Goal: Transaction & Acquisition: Purchase product/service

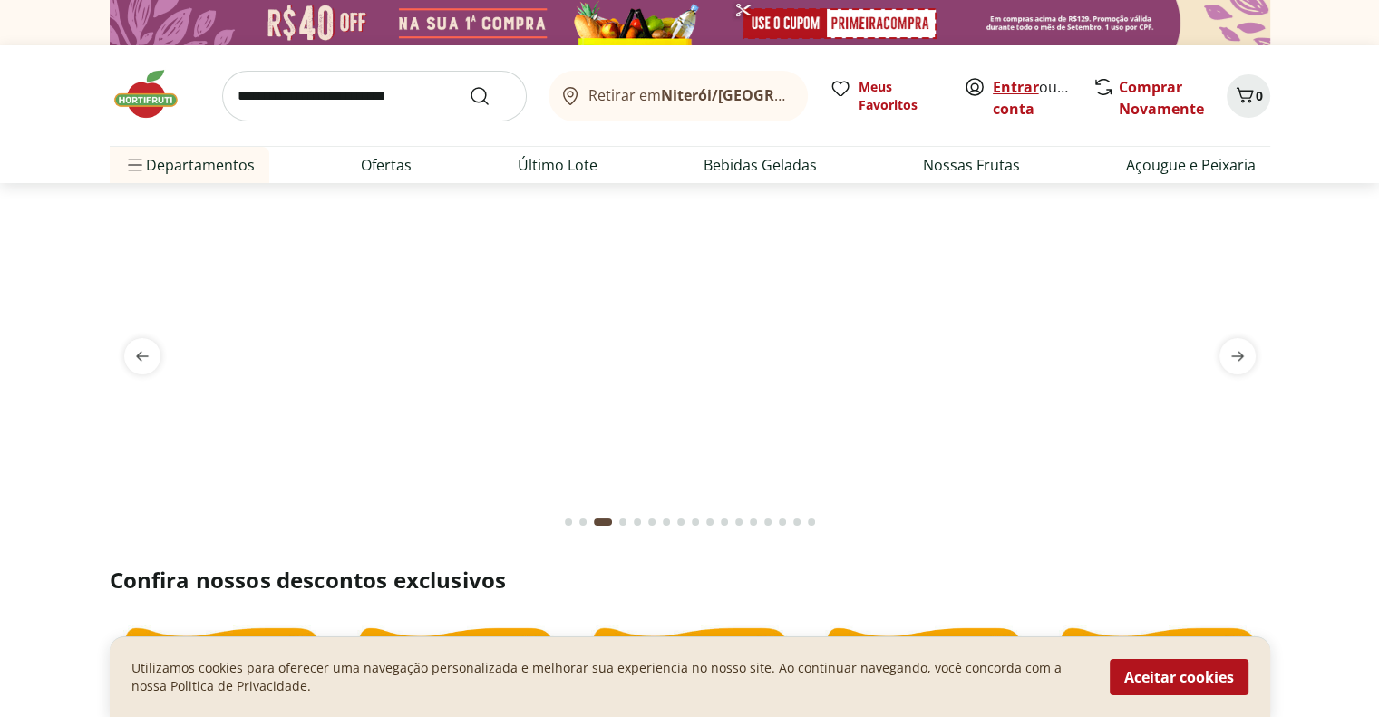
click at [1020, 85] on link "Entrar" at bounding box center [1016, 87] width 46 height 20
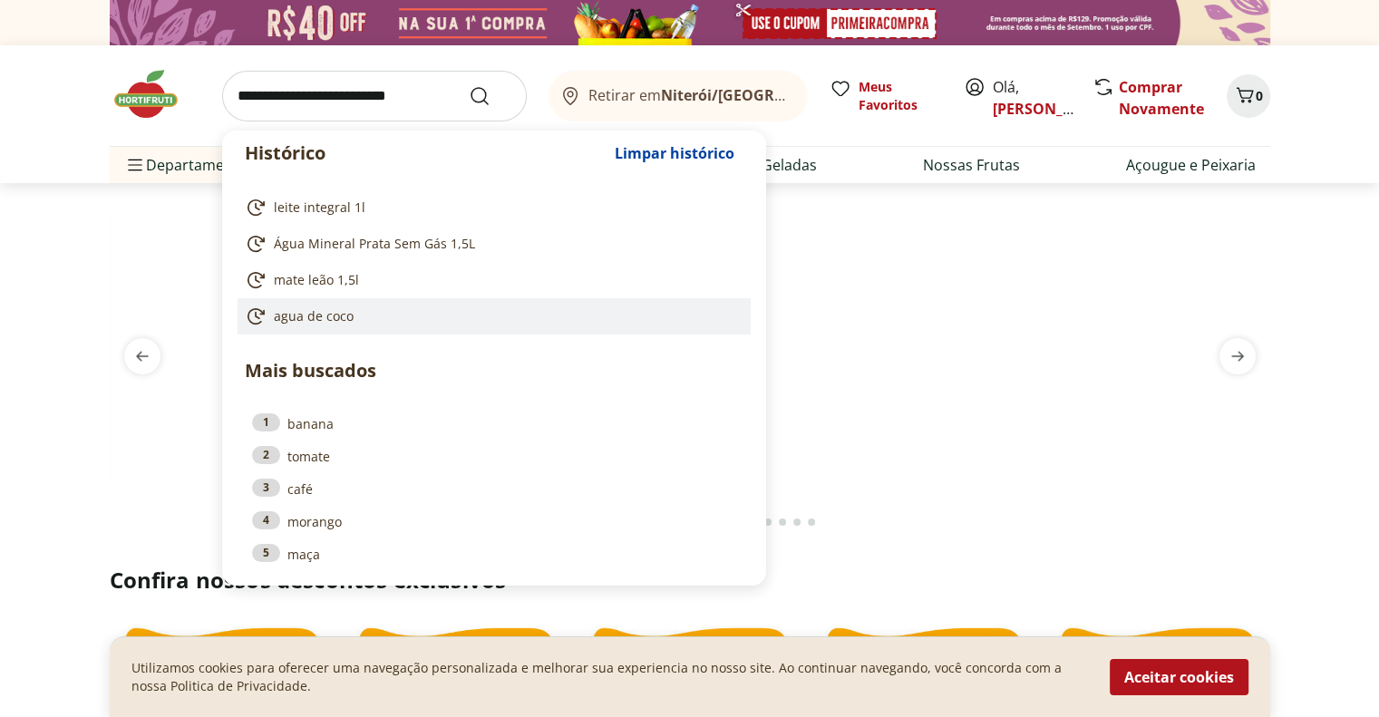
click at [324, 322] on span "agua de coco" at bounding box center [314, 316] width 80 height 18
type input "**********"
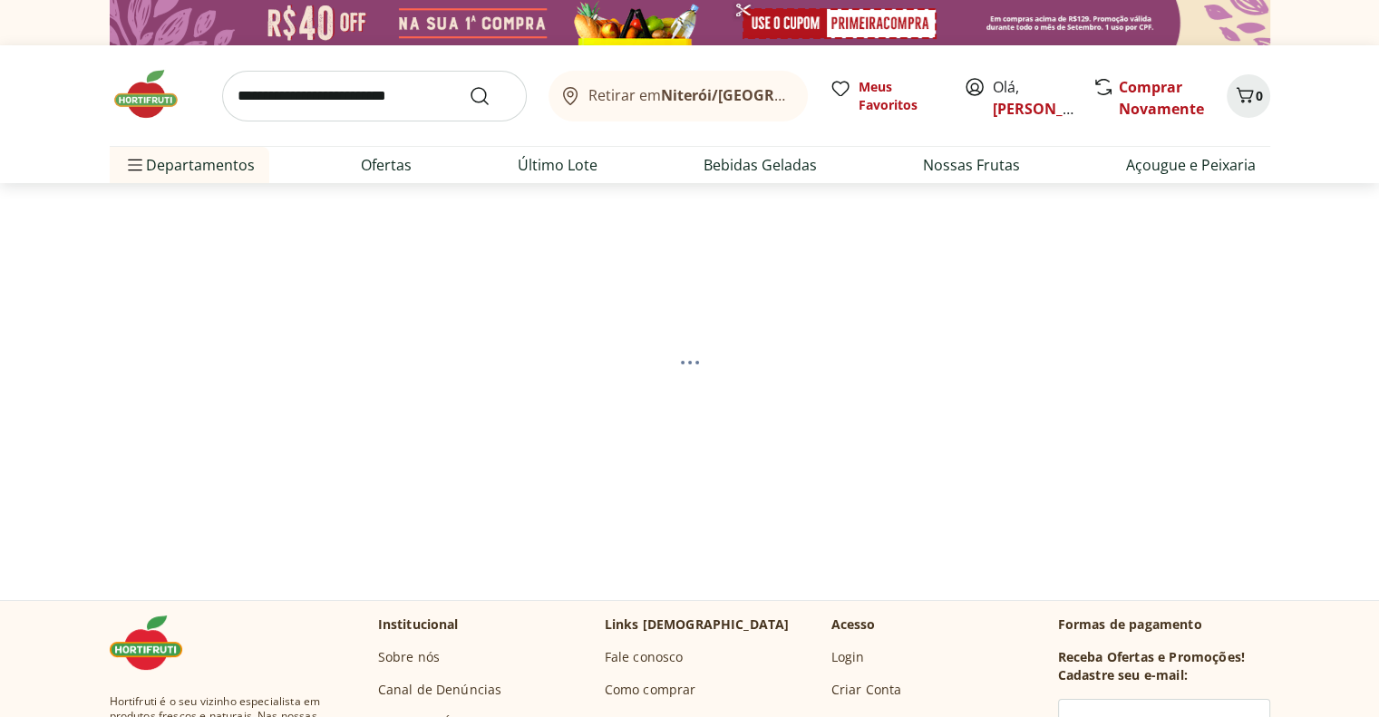
select select "**********"
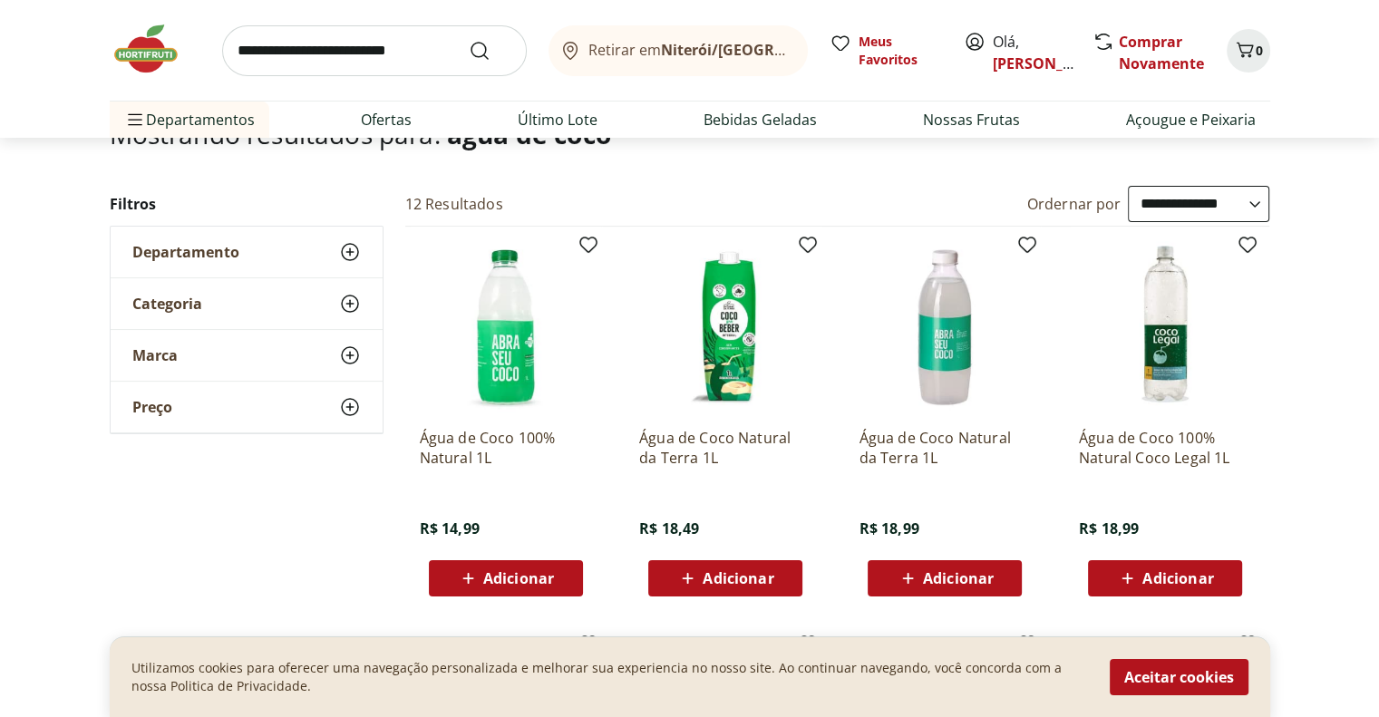
scroll to position [181, 0]
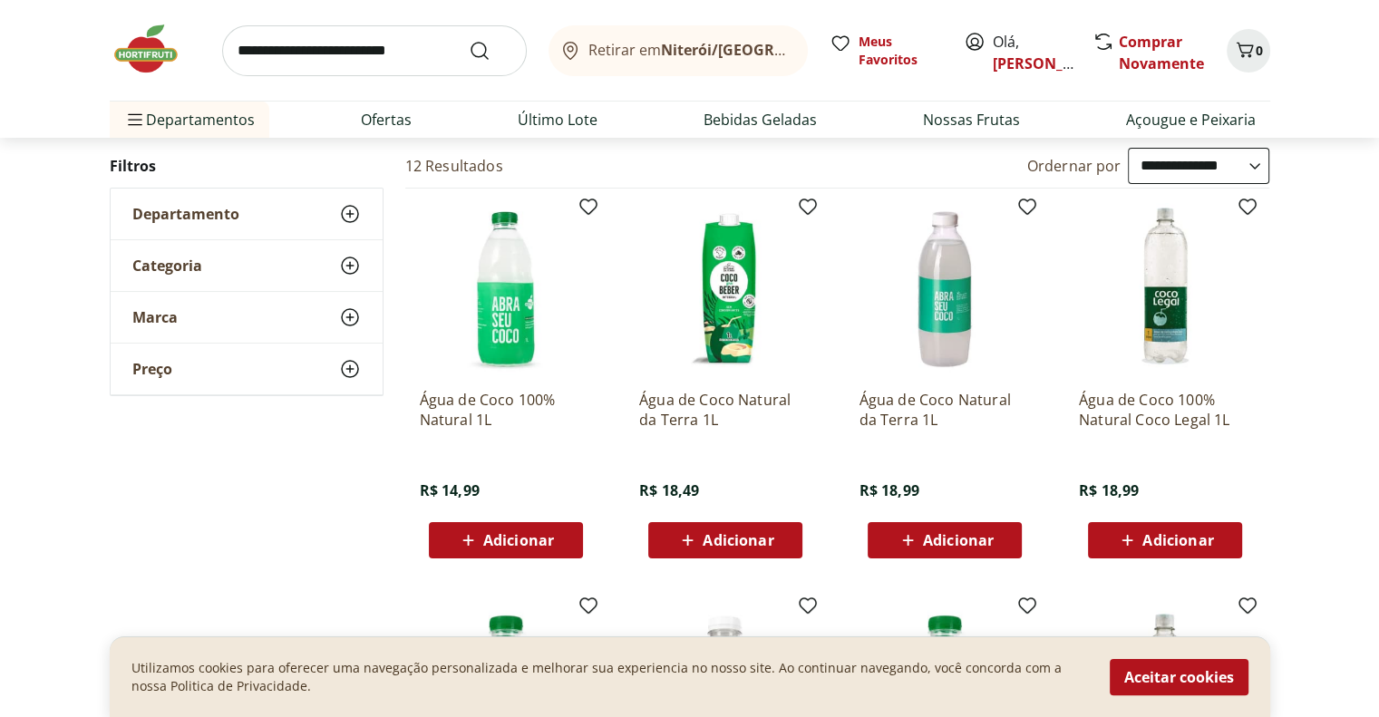
click at [935, 308] on img at bounding box center [944, 289] width 172 height 172
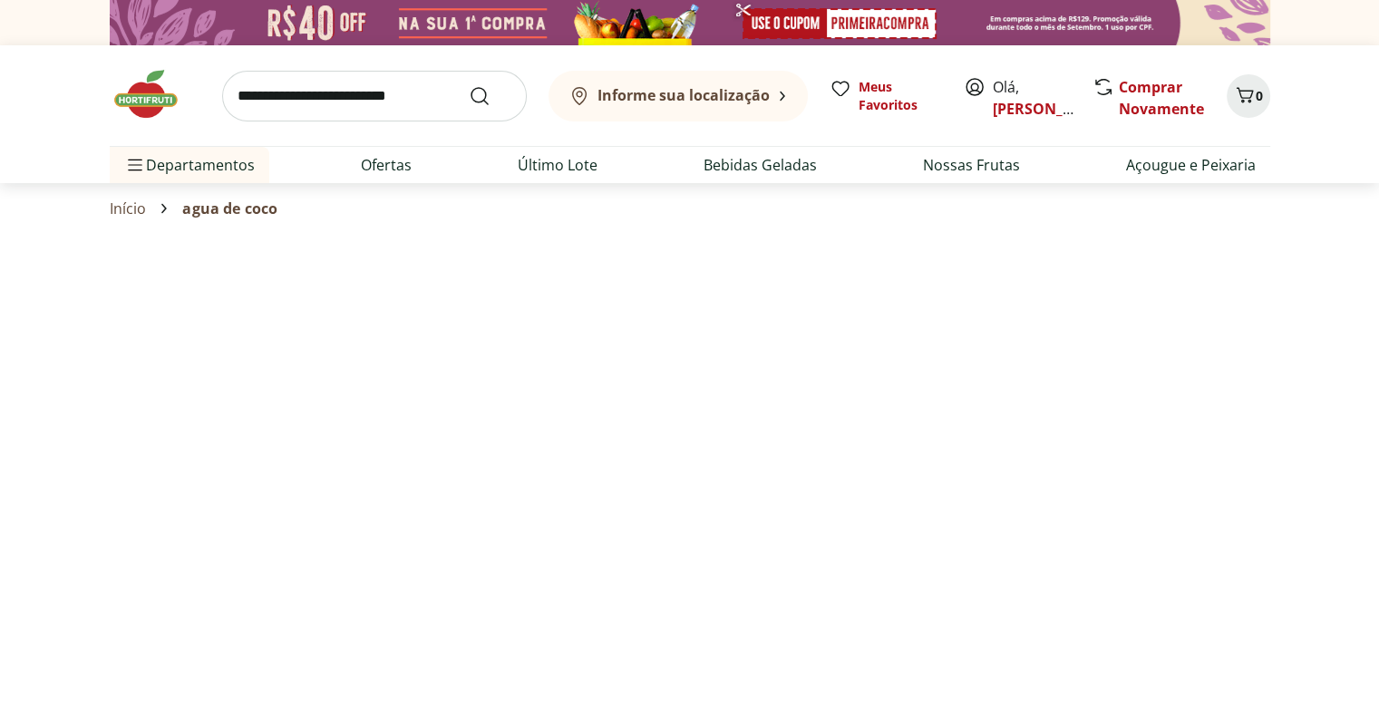
scroll to position [181, 0]
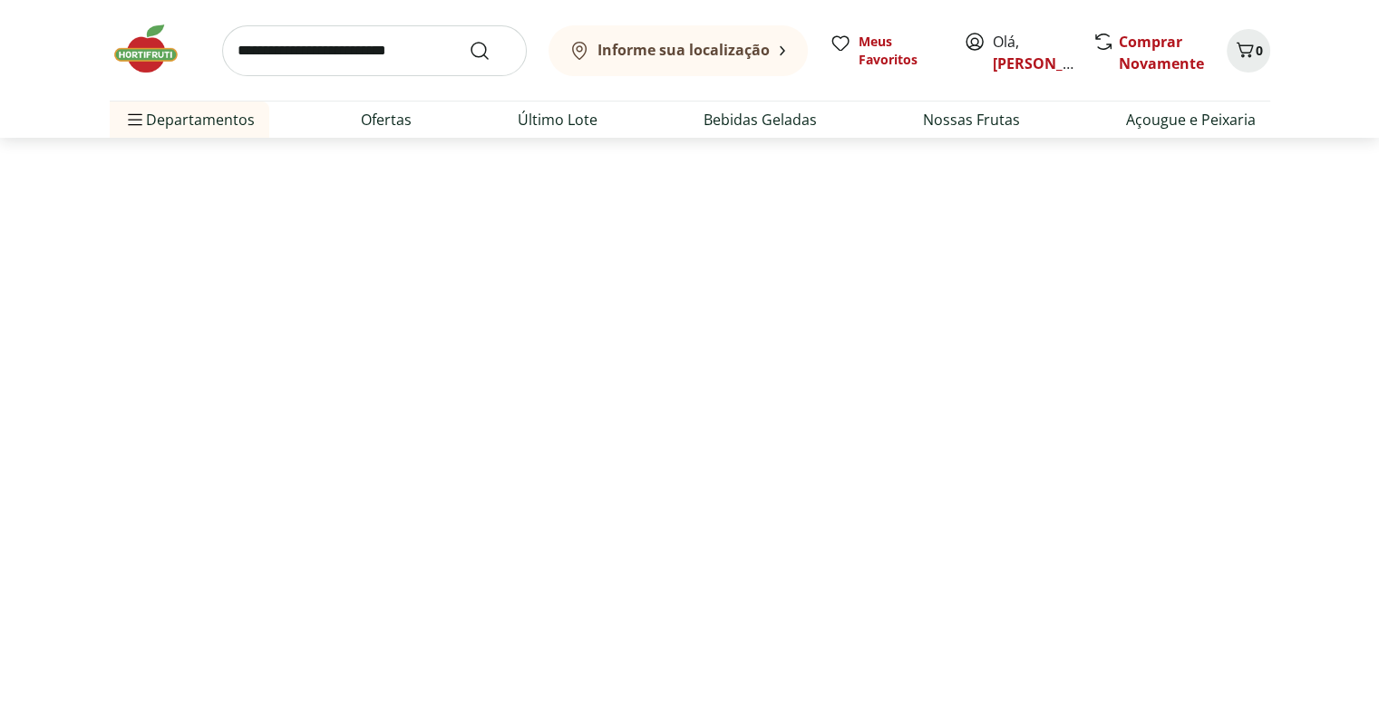
select select "**********"
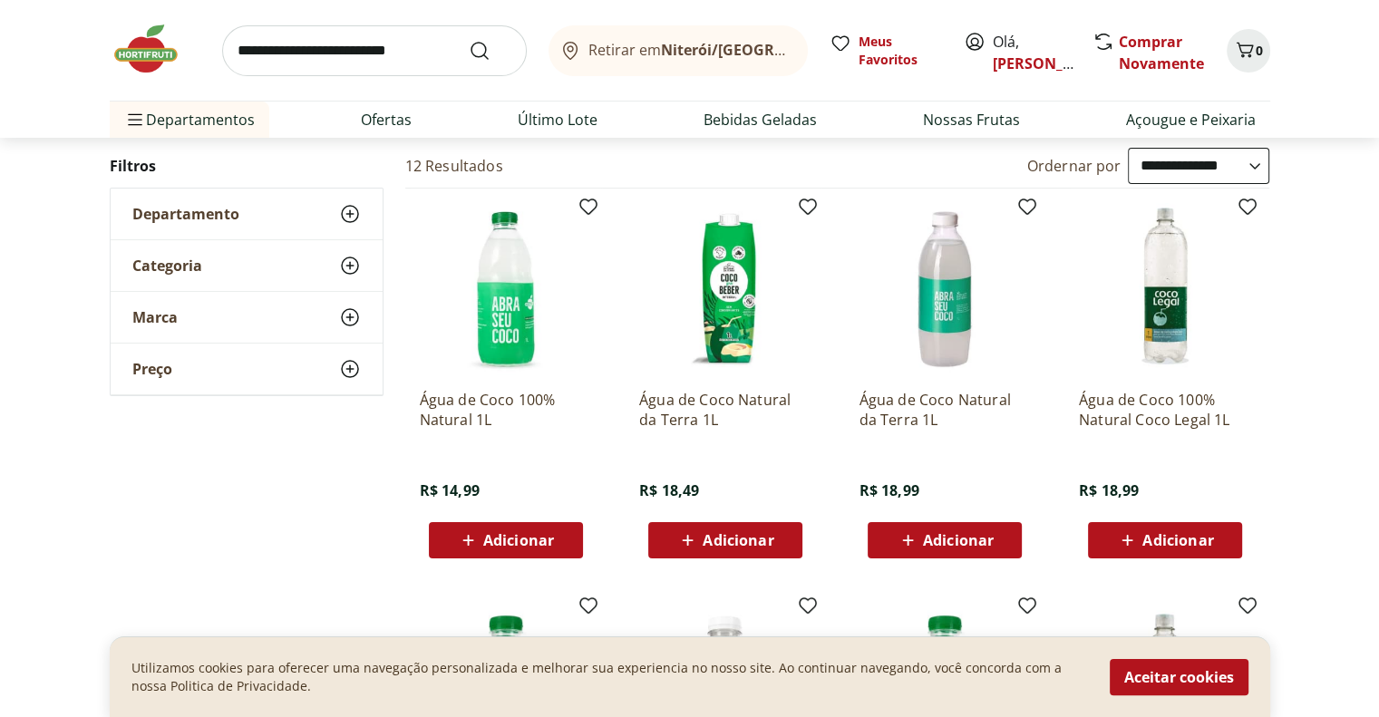
click at [513, 340] on img at bounding box center [506, 289] width 172 height 172
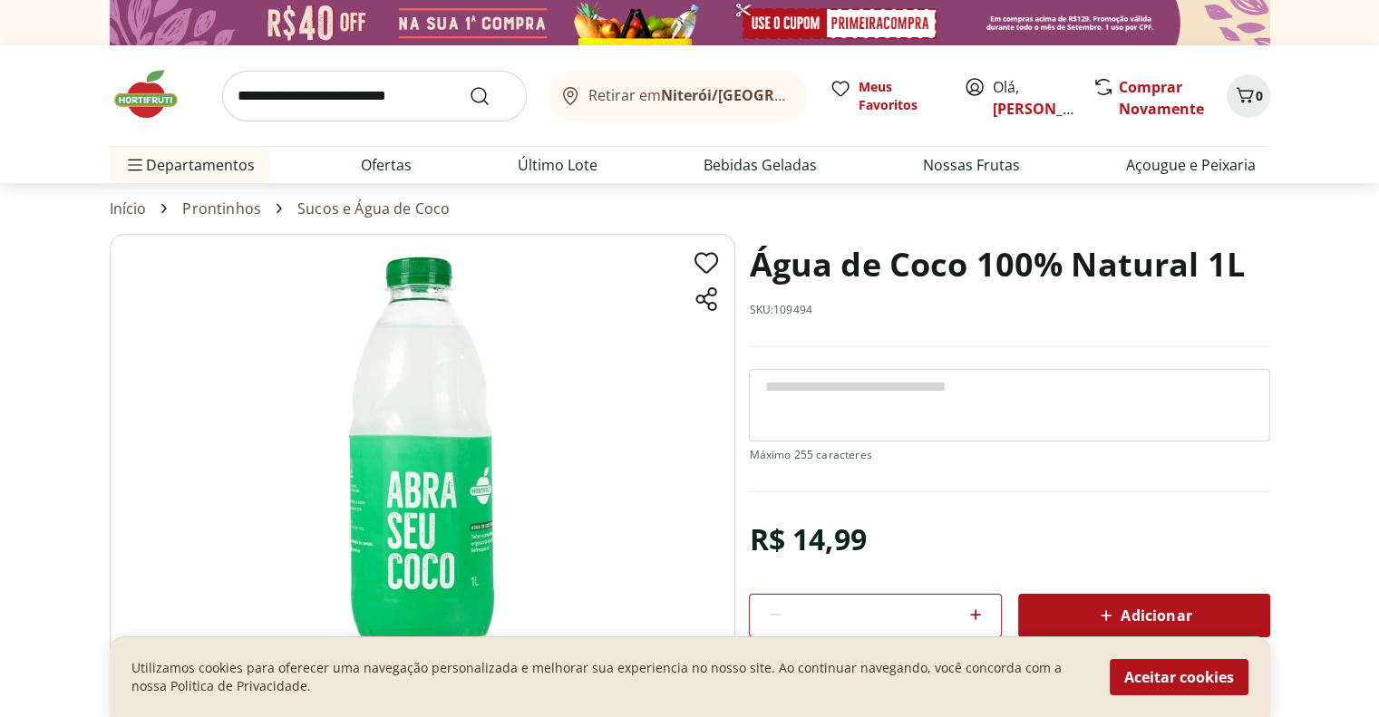
click at [970, 611] on icon at bounding box center [975, 615] width 22 height 22
type input "*"
click at [1153, 612] on span "Adicionar" at bounding box center [1143, 616] width 96 height 22
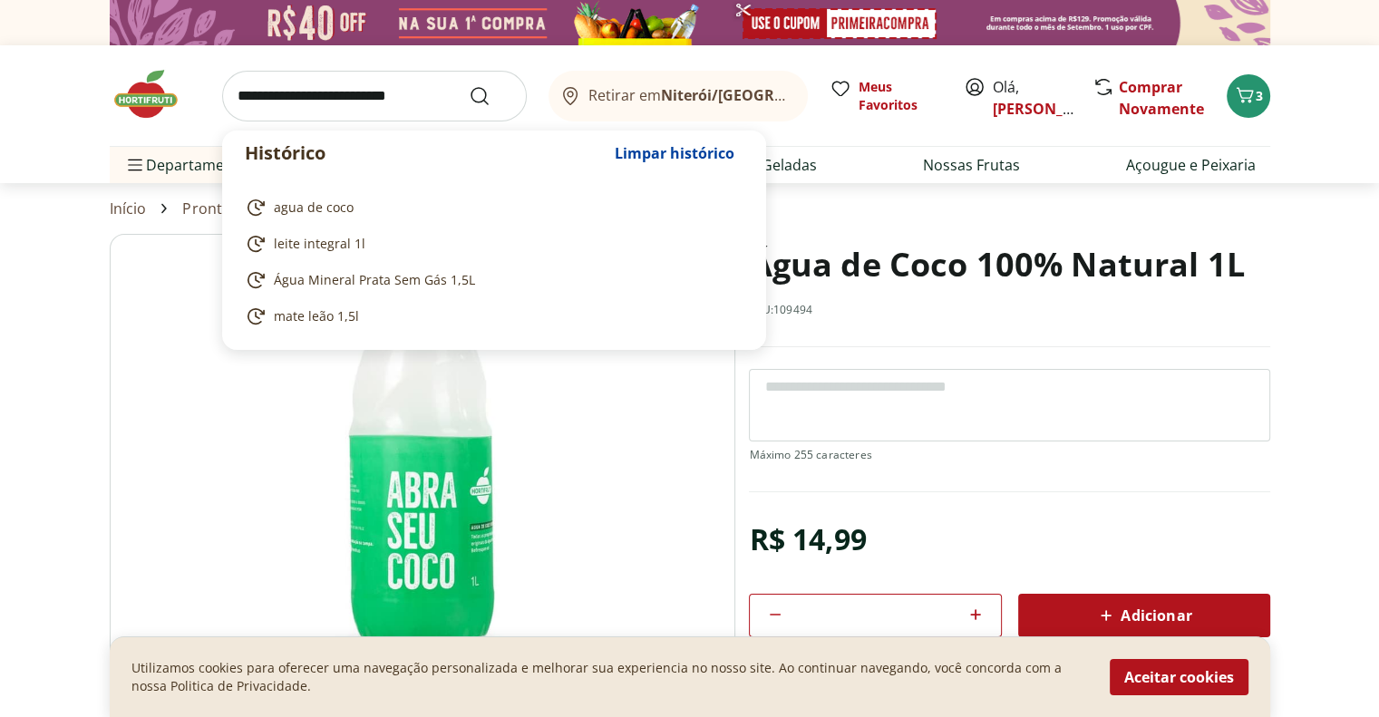
click at [312, 106] on input "search" at bounding box center [374, 96] width 305 height 51
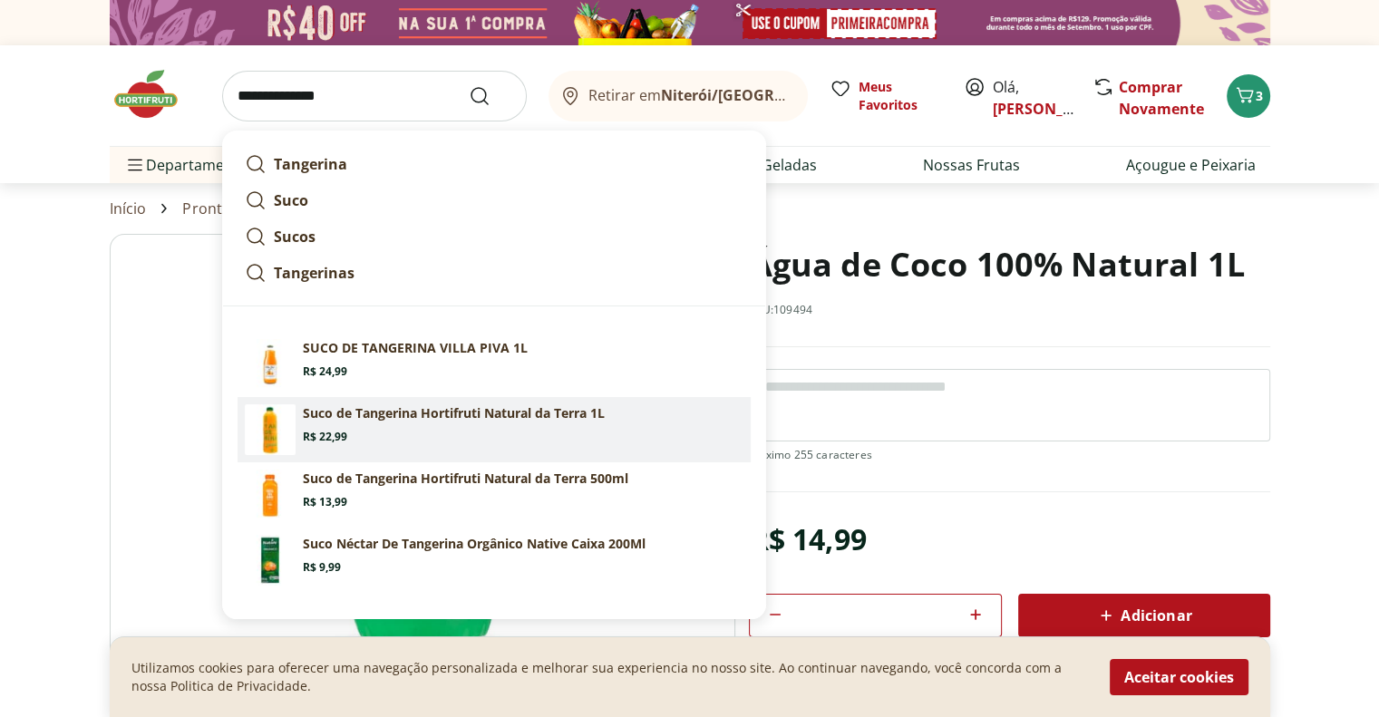
click at [567, 423] on section "Suco de Tangerina Hortifruti Natural da Terra 1L Price: R$ 22,99" at bounding box center [523, 424] width 441 height 40
type input "**********"
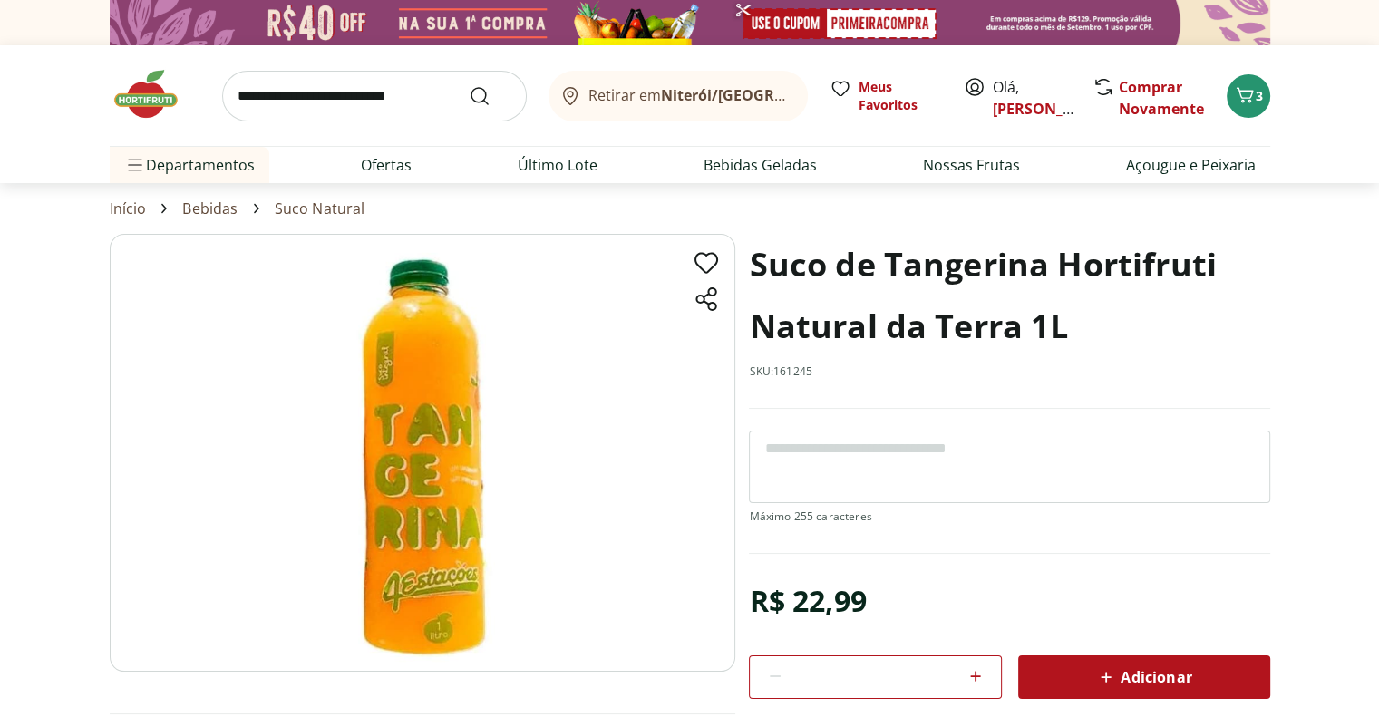
click at [976, 665] on icon at bounding box center [975, 676] width 22 height 22
type input "*"
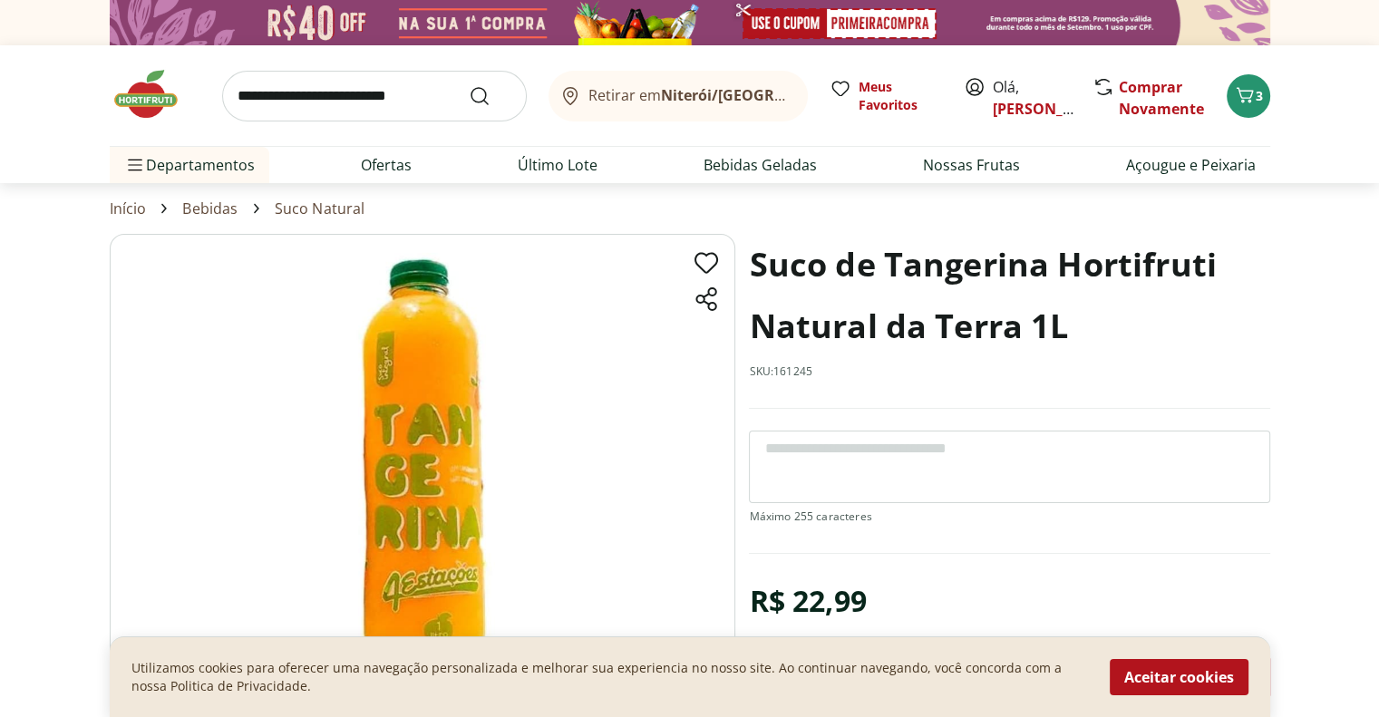
click at [1168, 680] on button "Aceitar cookies" at bounding box center [1179, 677] width 139 height 36
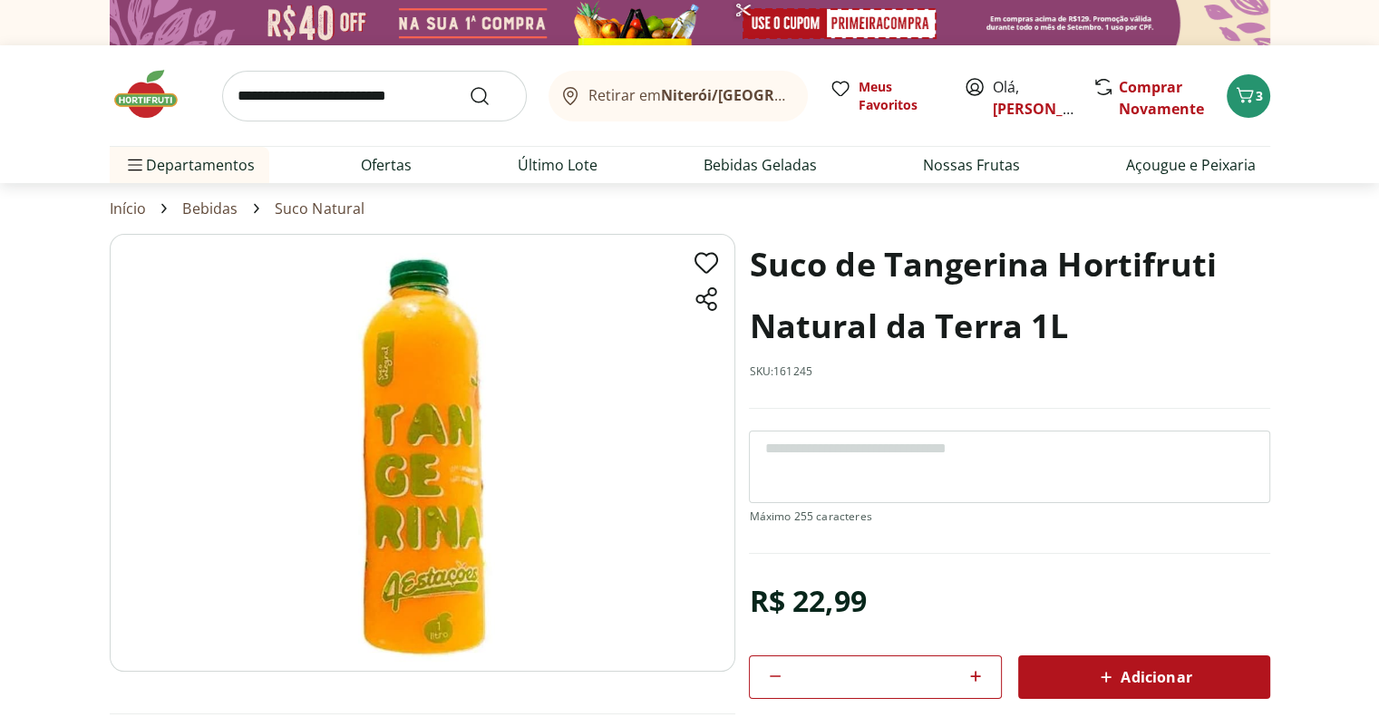
click at [1168, 680] on span "Adicionar" at bounding box center [1143, 677] width 96 height 22
click at [317, 97] on input "search" at bounding box center [374, 96] width 305 height 51
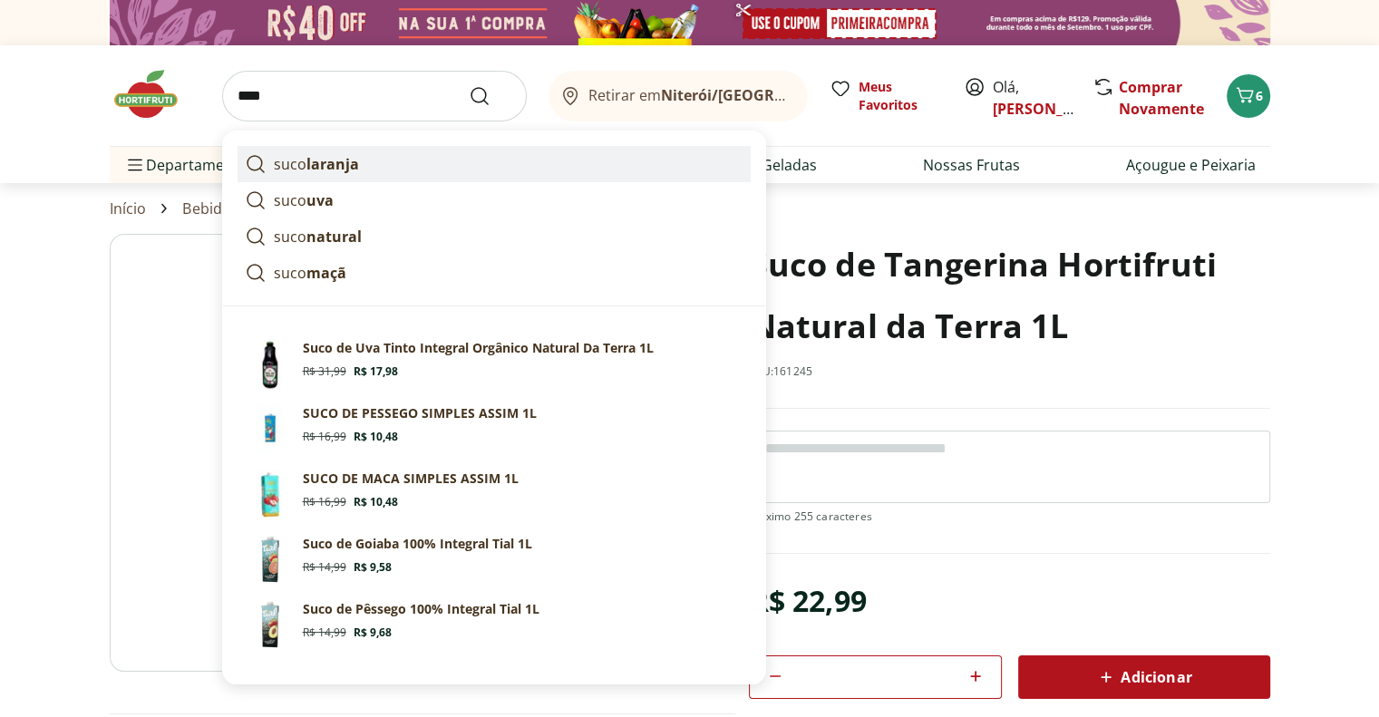
click at [337, 163] on strong "laranja" at bounding box center [332, 164] width 53 height 20
type input "**********"
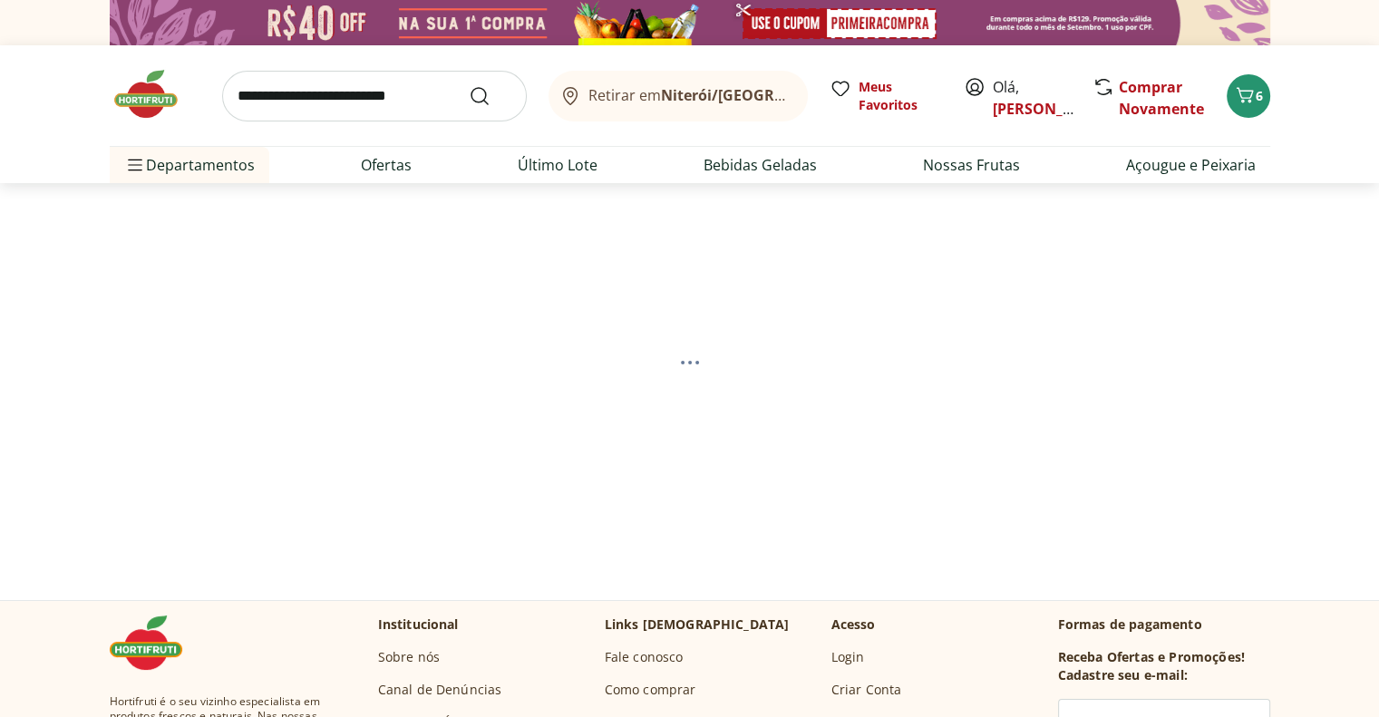
select select "**********"
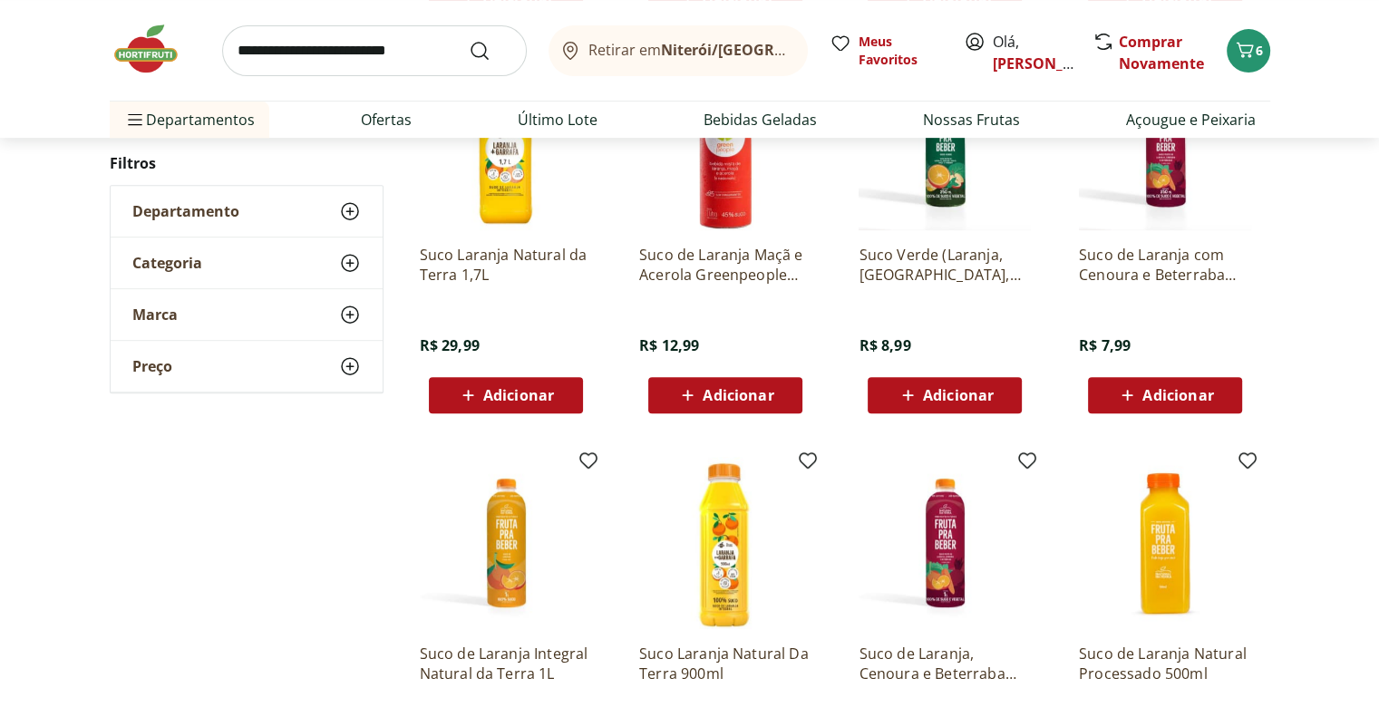
scroll to position [816, 0]
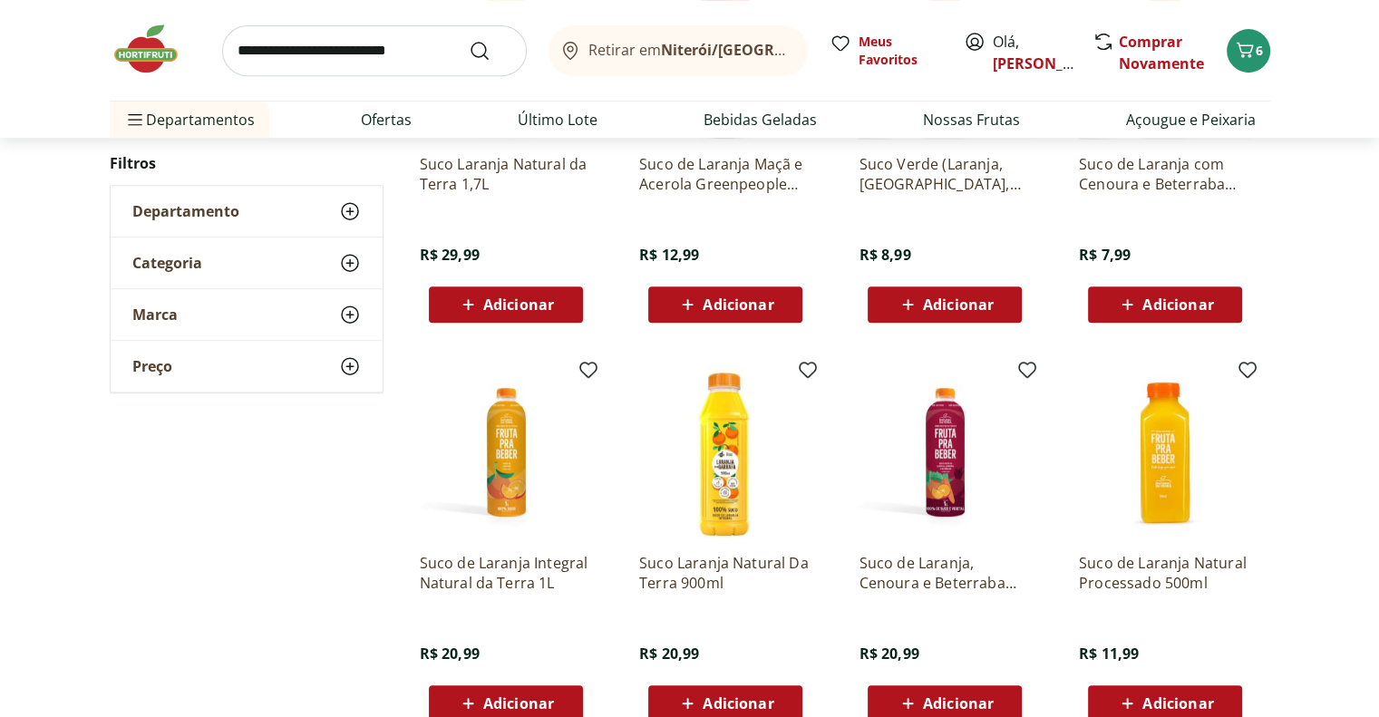
click at [516, 449] on img at bounding box center [506, 452] width 172 height 172
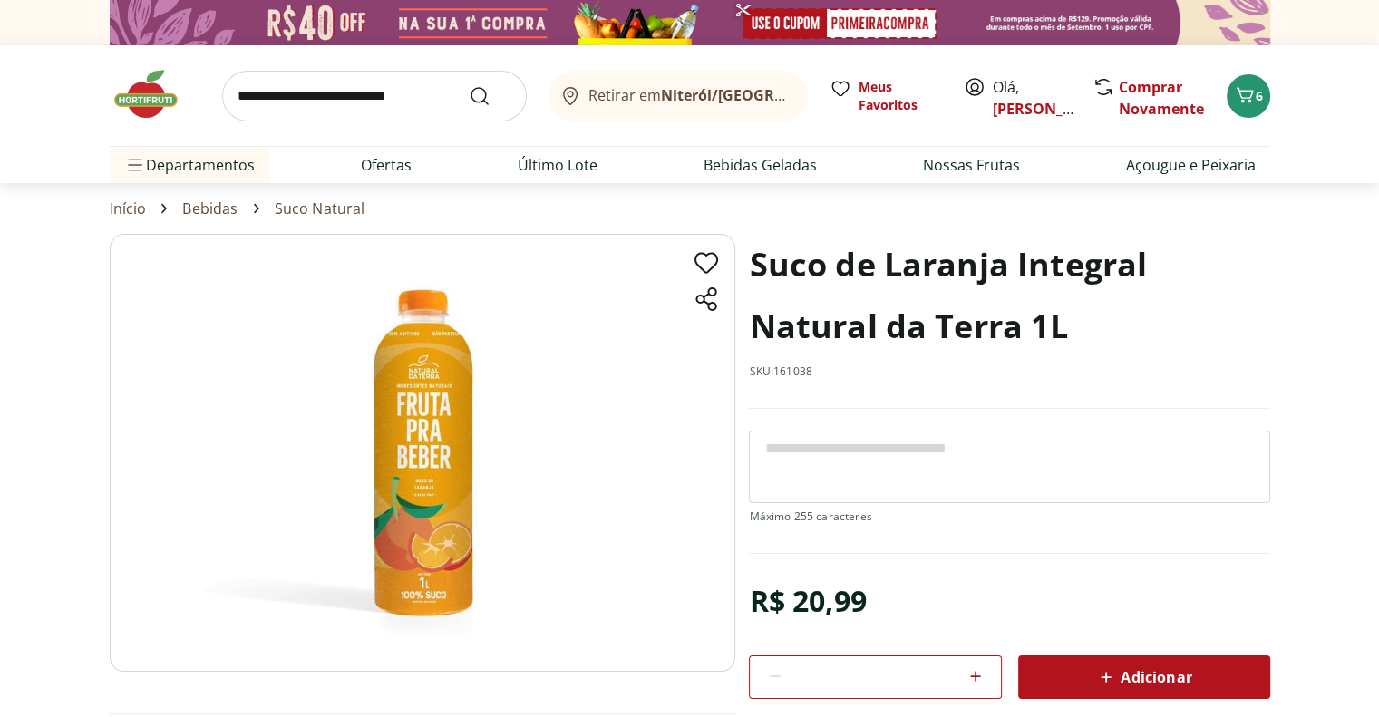
click at [974, 671] on icon at bounding box center [975, 676] width 22 height 22
type input "*"
click at [1166, 669] on span "Adicionar" at bounding box center [1143, 677] width 96 height 22
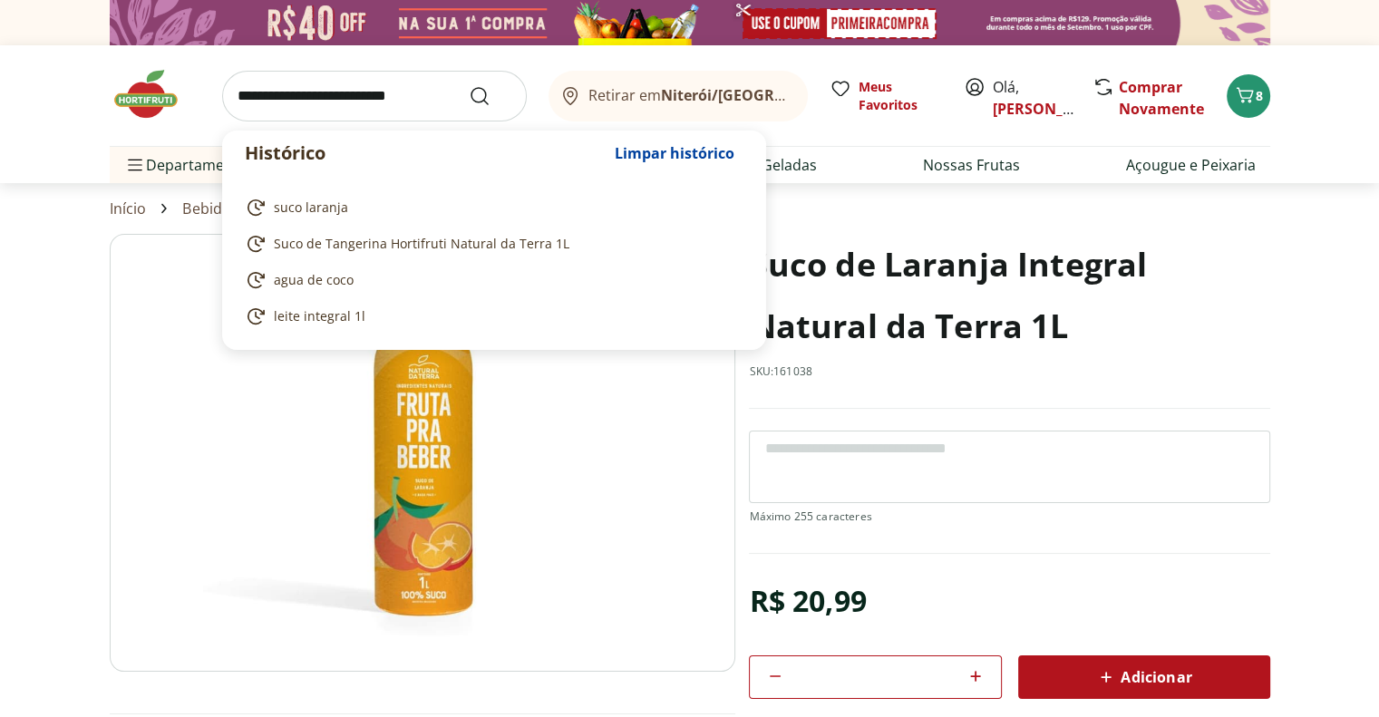
click at [320, 96] on input "search" at bounding box center [374, 96] width 305 height 51
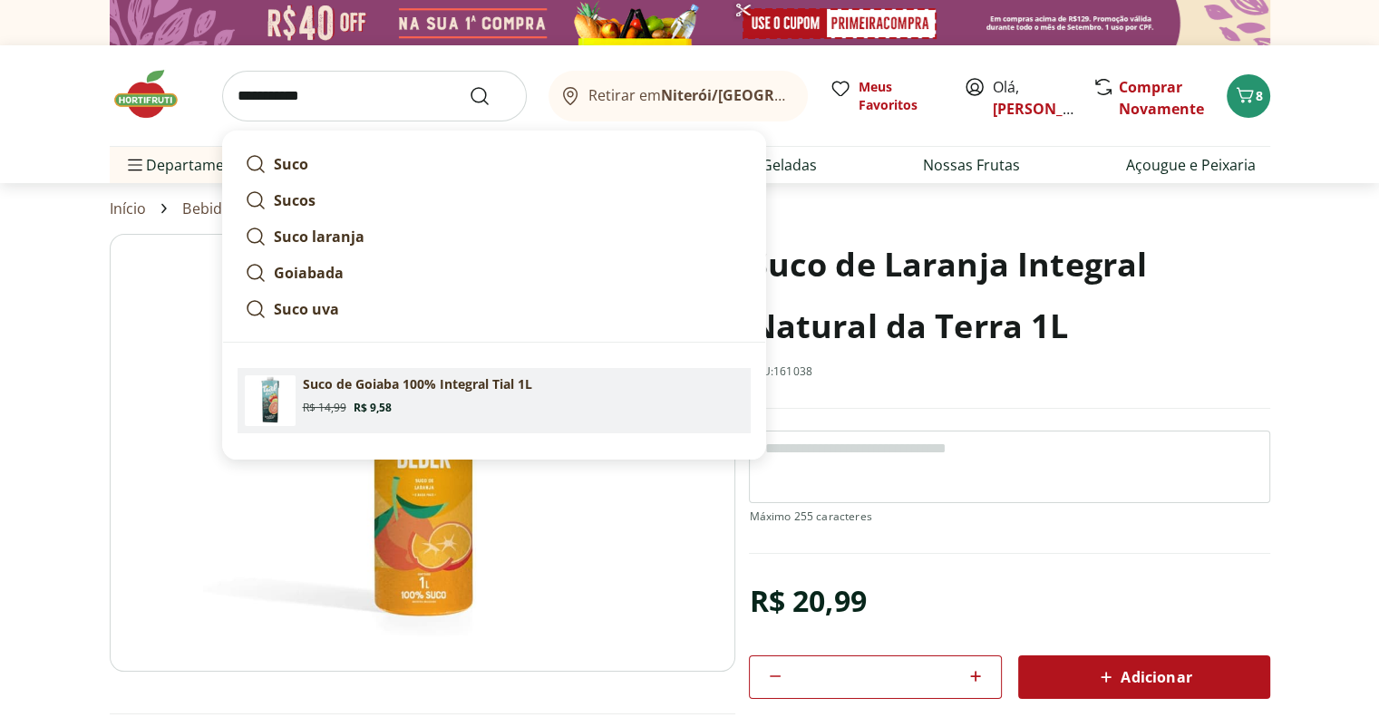
click at [492, 397] on section "Suco de Goiaba 100% Integral Tial 1L Original price: R$ 14,99 Price: R$ 9,58" at bounding box center [523, 395] width 441 height 40
type input "**********"
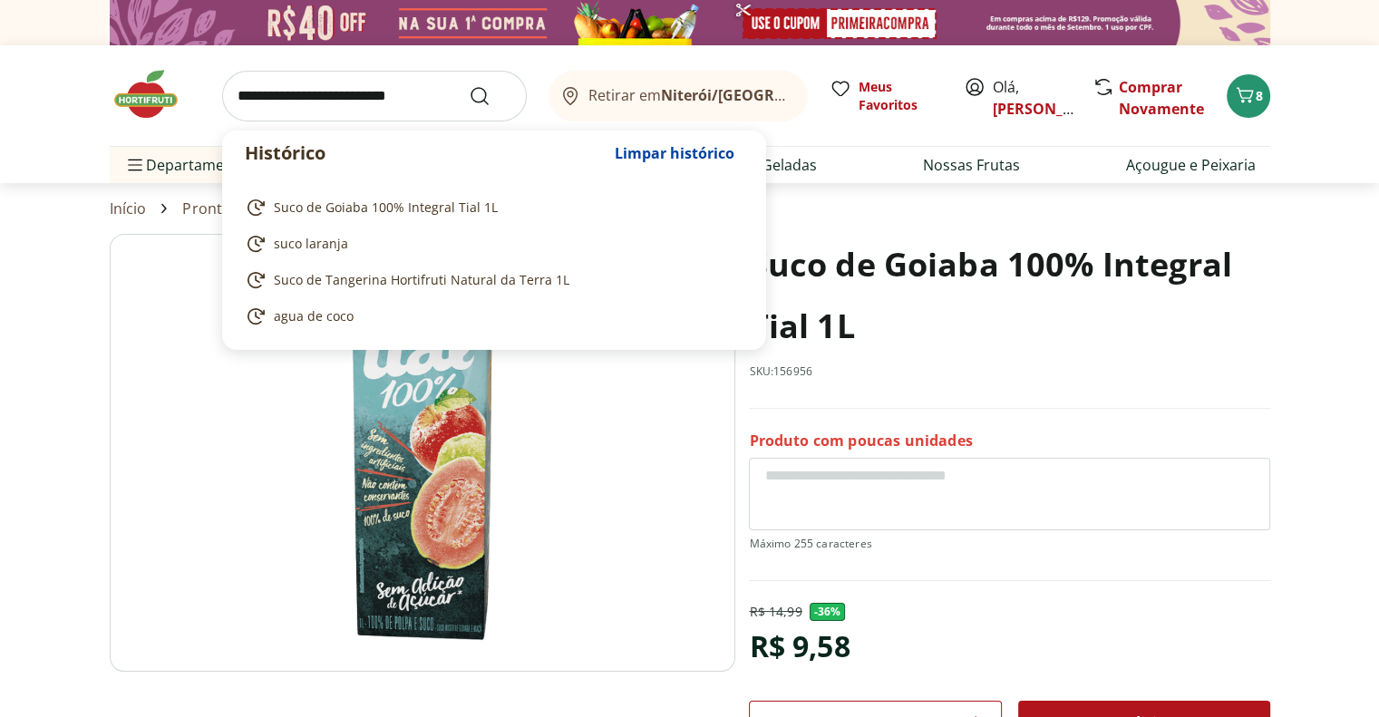
click at [407, 96] on input "search" at bounding box center [374, 96] width 305 height 51
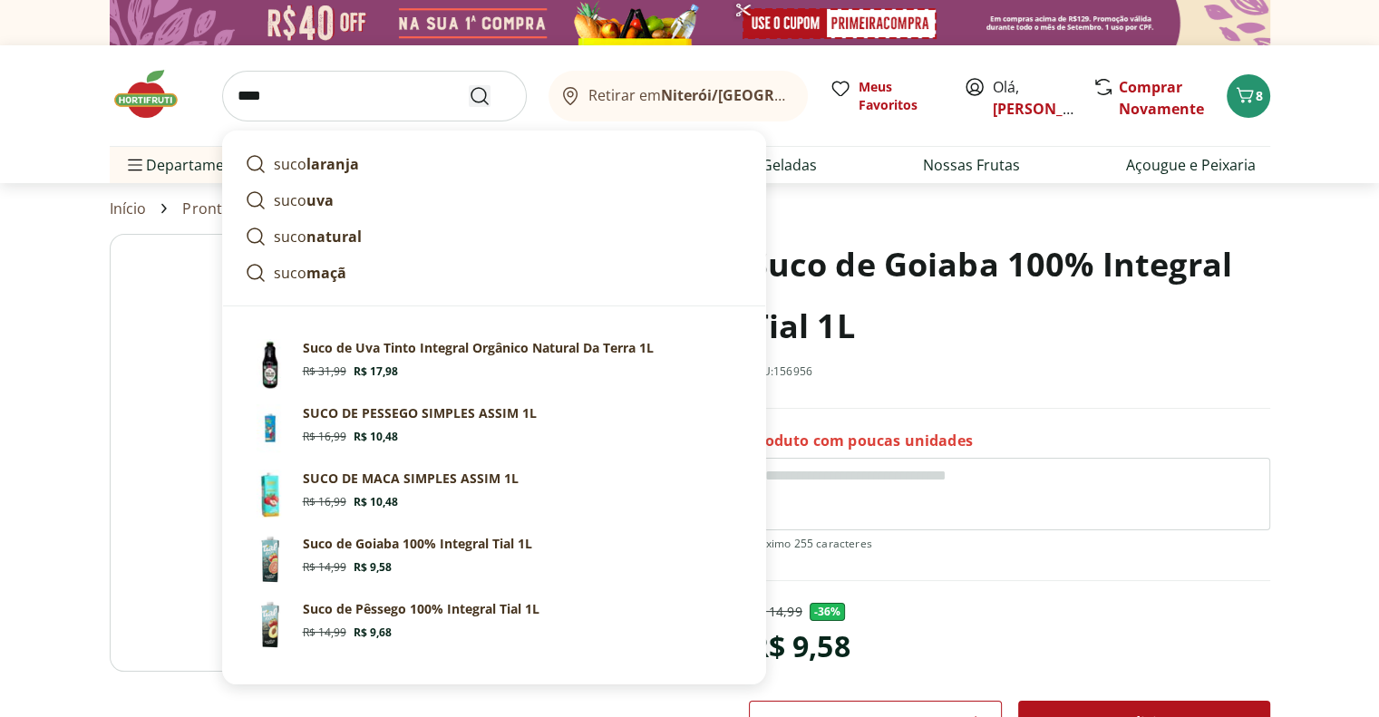
type input "****"
click at [485, 96] on use "Submit Search" at bounding box center [480, 96] width 22 height 22
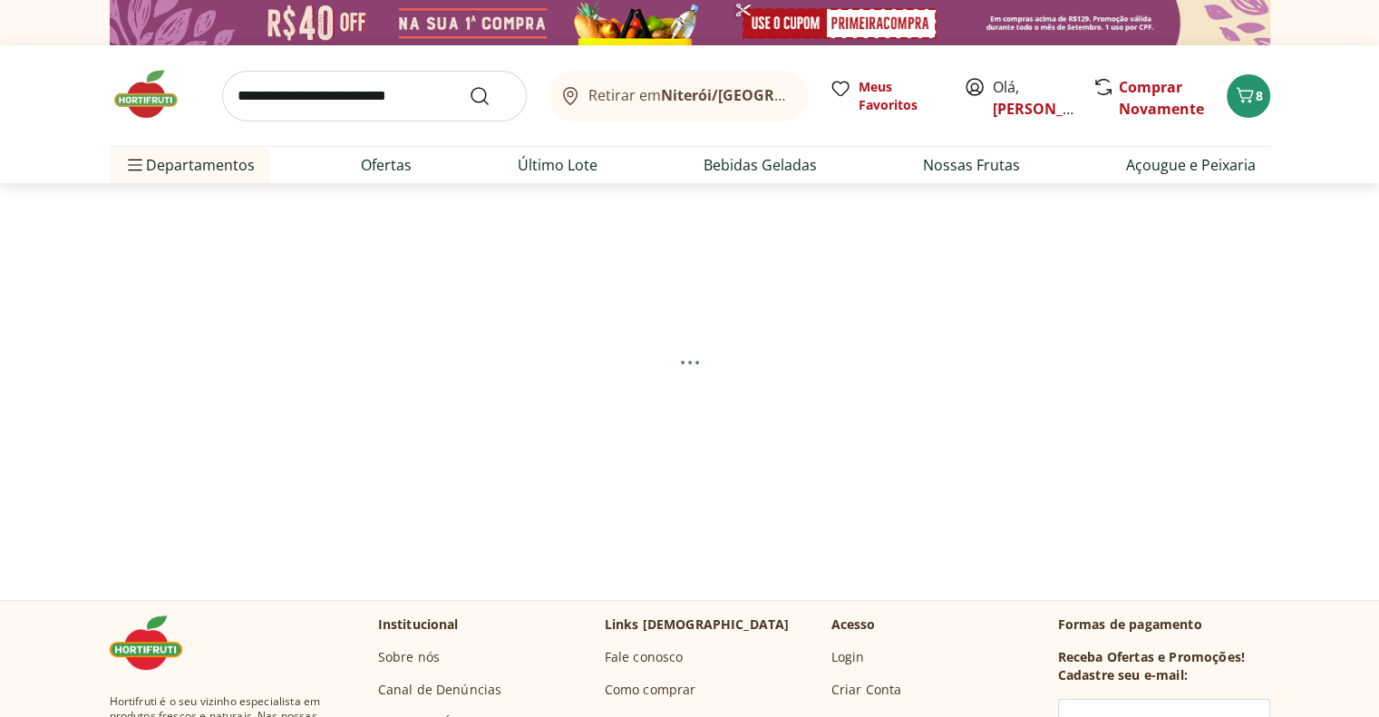
select select "**********"
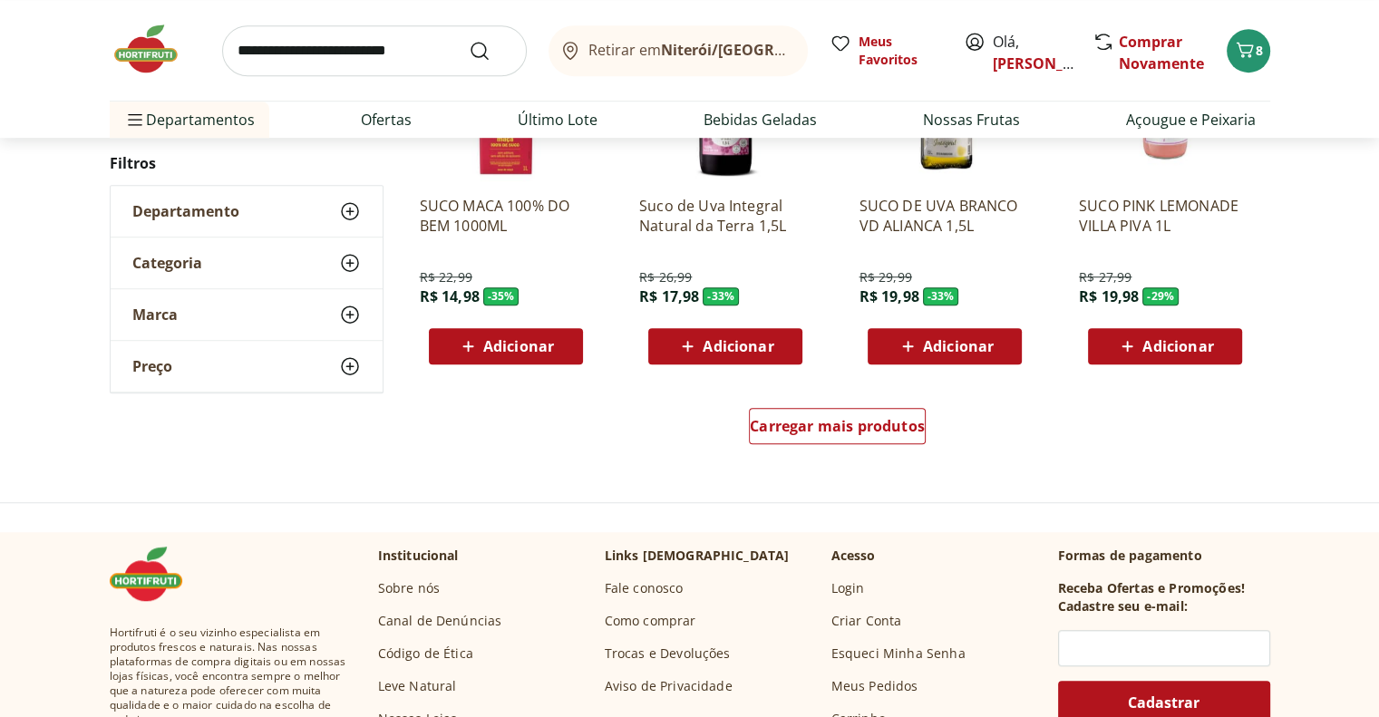
scroll to position [1178, 0]
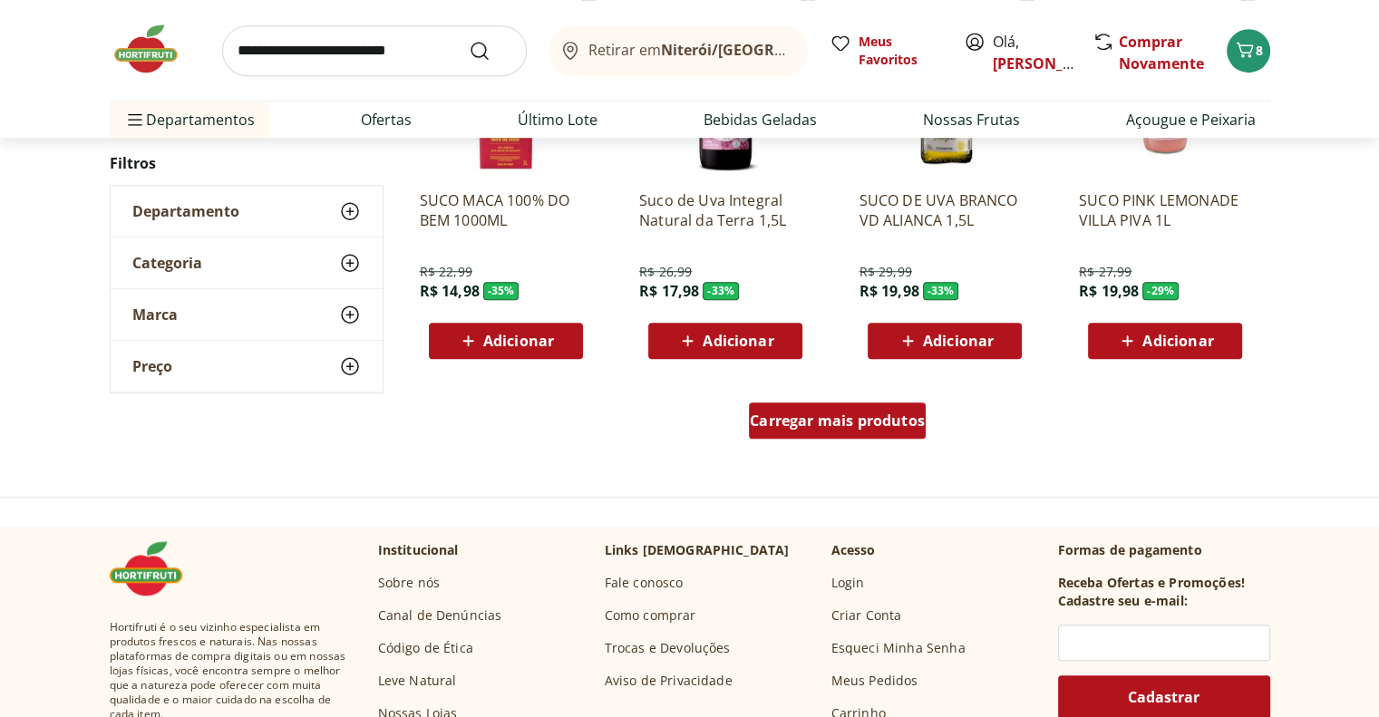
click at [819, 417] on span "Carregar mais produtos" at bounding box center [837, 420] width 175 height 15
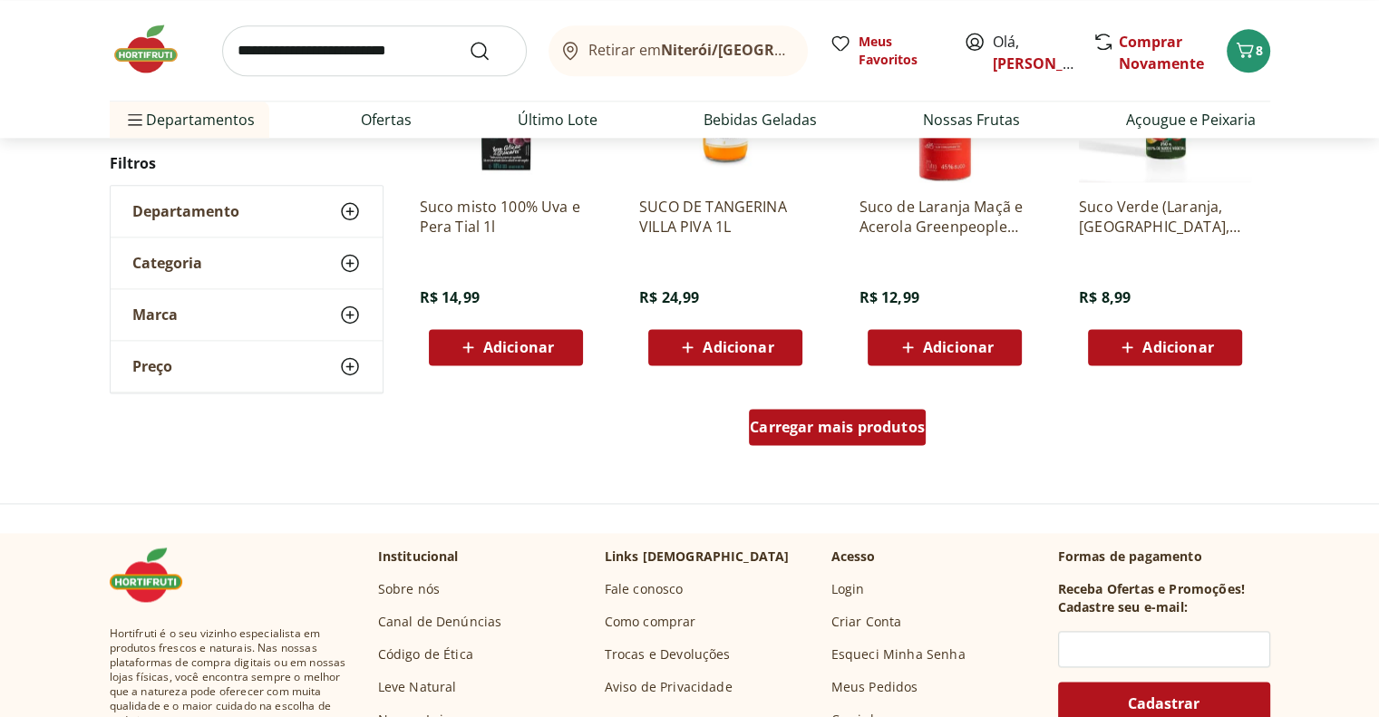
scroll to position [2357, 0]
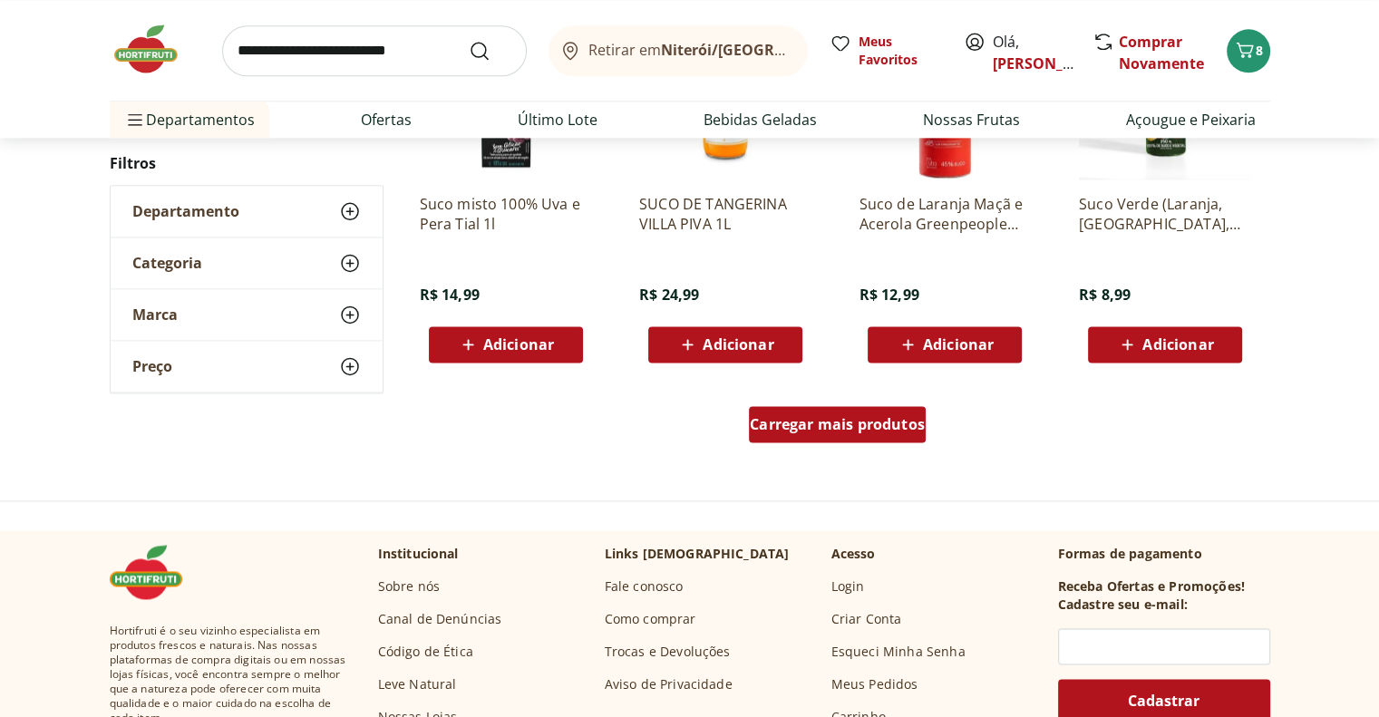
click at [796, 420] on span "Carregar mais produtos" at bounding box center [837, 424] width 175 height 15
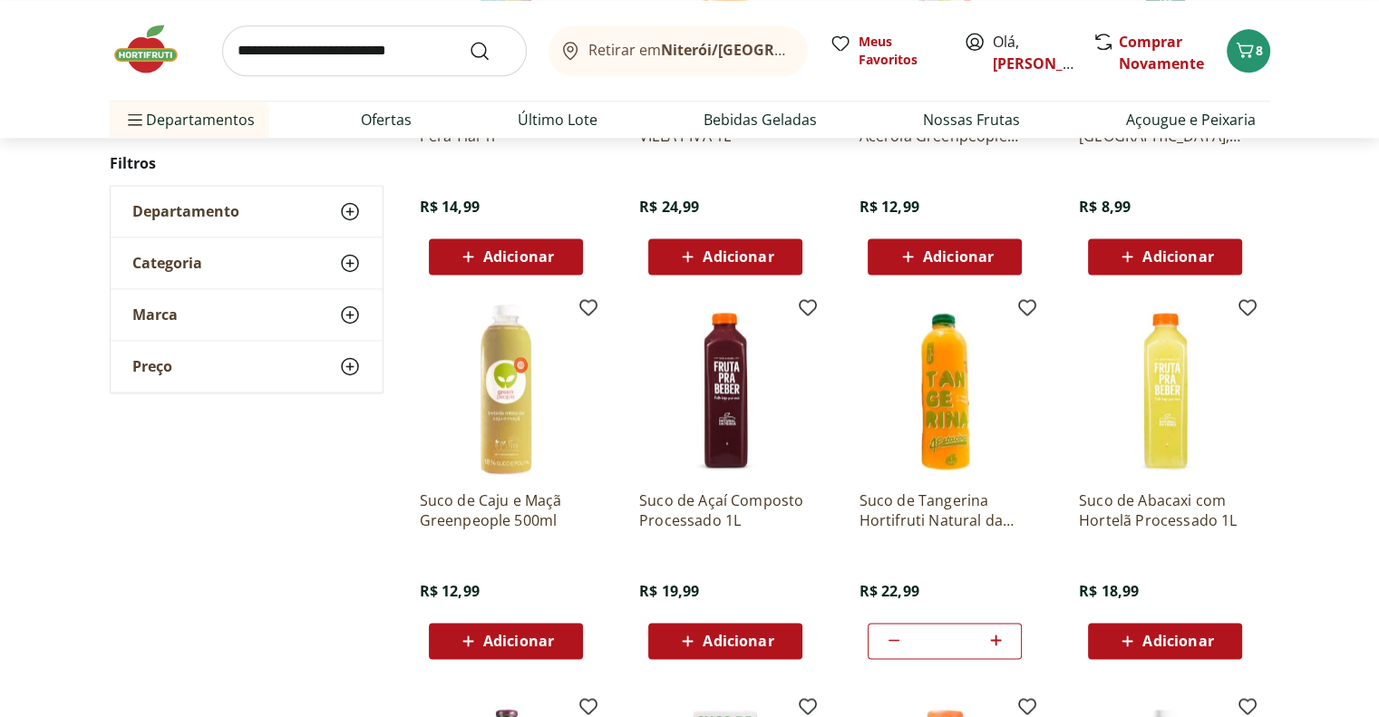
scroll to position [2447, 0]
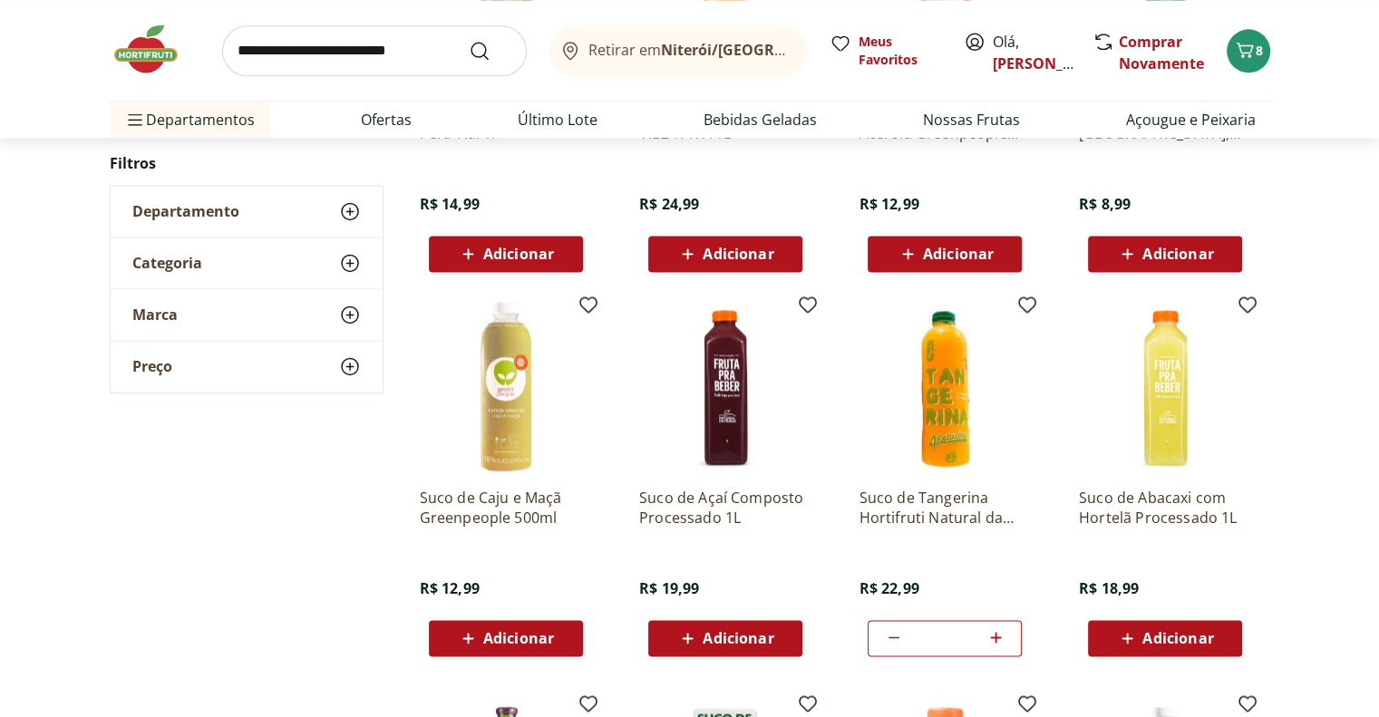
click at [1193, 636] on span "Adicionar" at bounding box center [1177, 638] width 71 height 15
click at [1219, 634] on icon at bounding box center [1215, 637] width 23 height 22
type input "*"
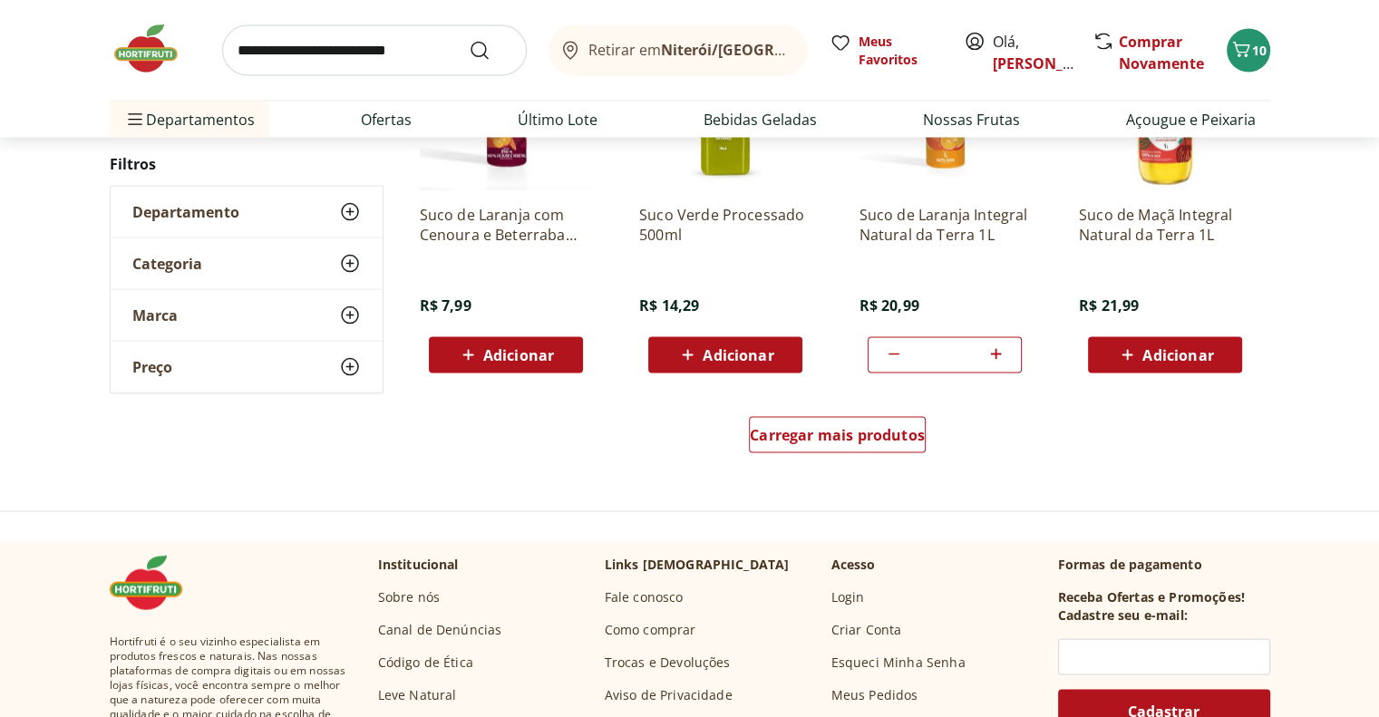
scroll to position [3535, 0]
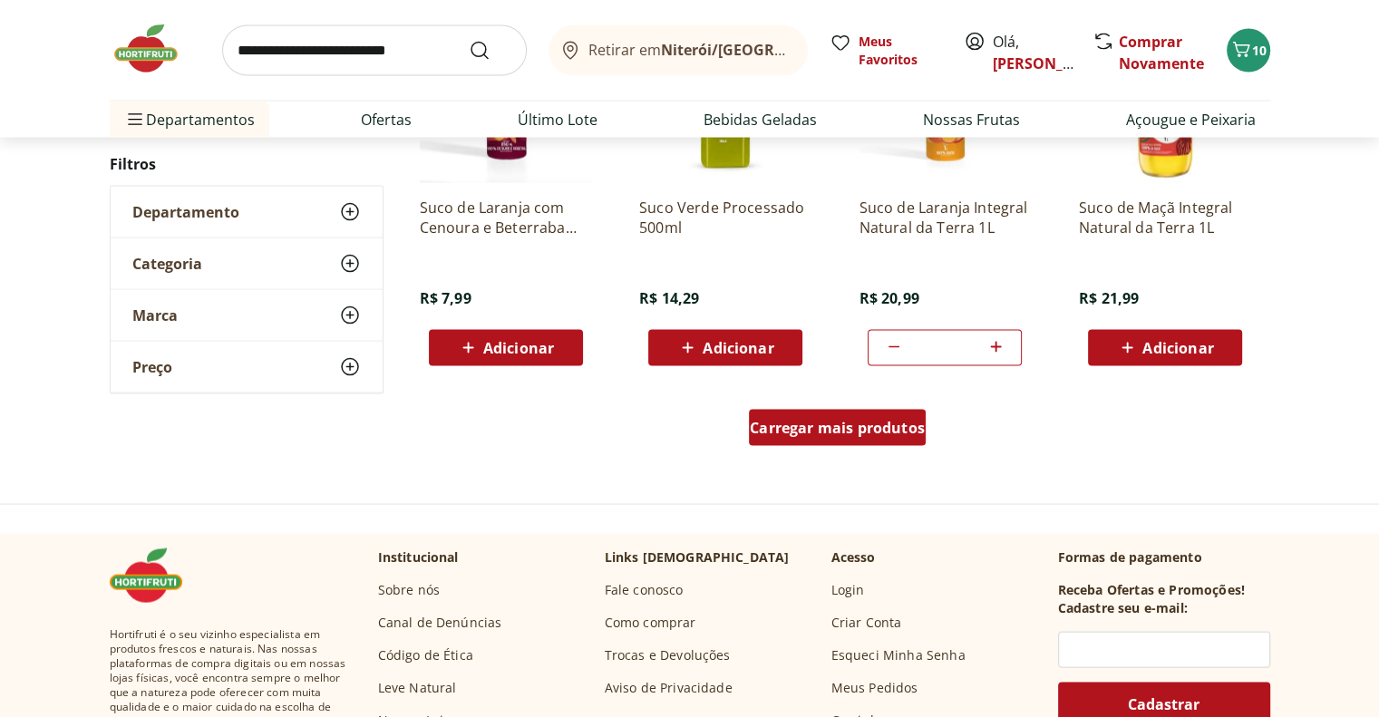
click at [829, 427] on span "Carregar mais produtos" at bounding box center [837, 428] width 175 height 15
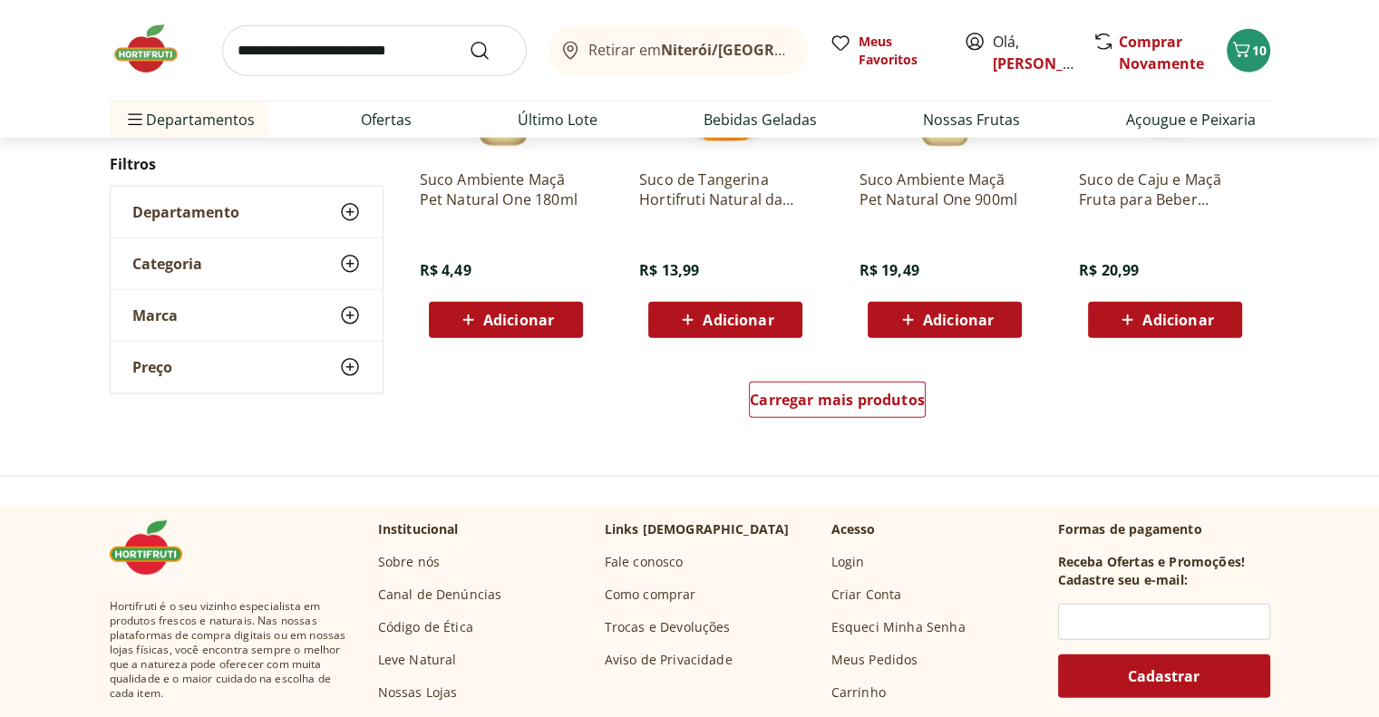
scroll to position [4714, 0]
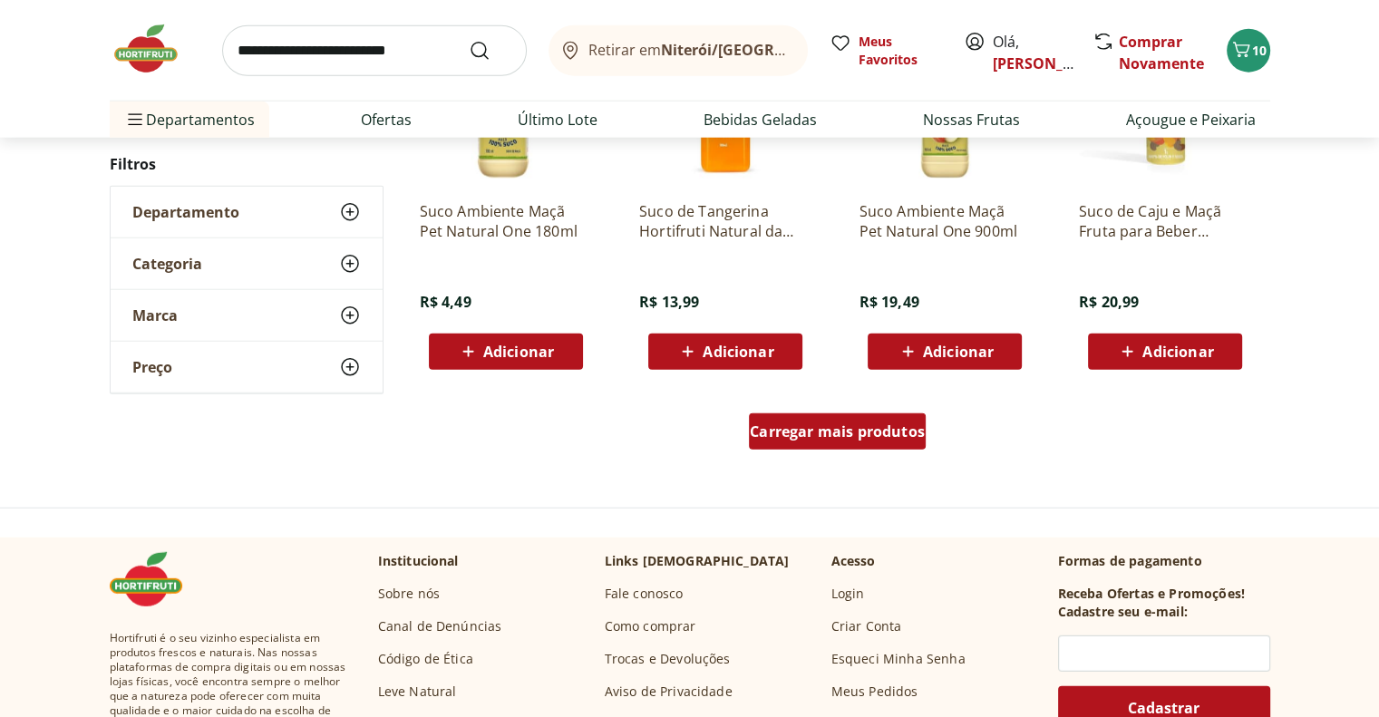
click at [815, 438] on span "Carregar mais produtos" at bounding box center [837, 431] width 175 height 15
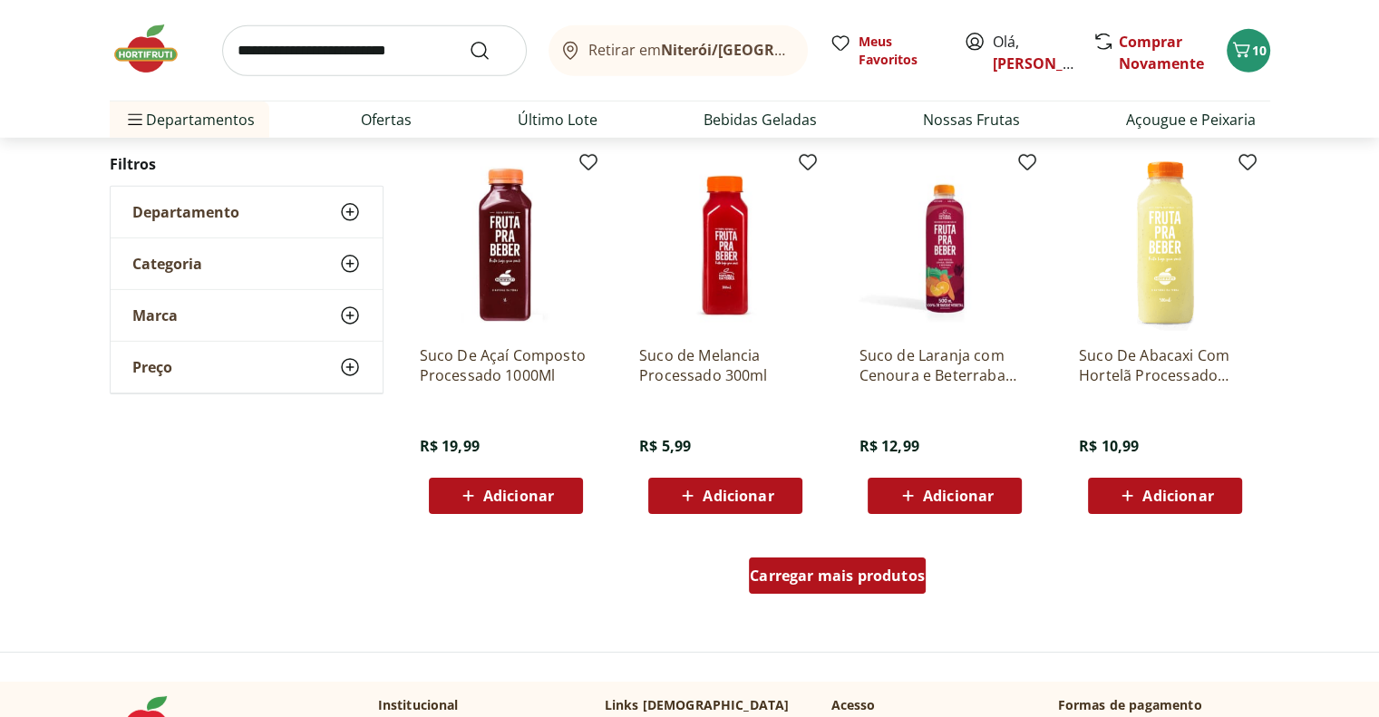
scroll to position [5801, 0]
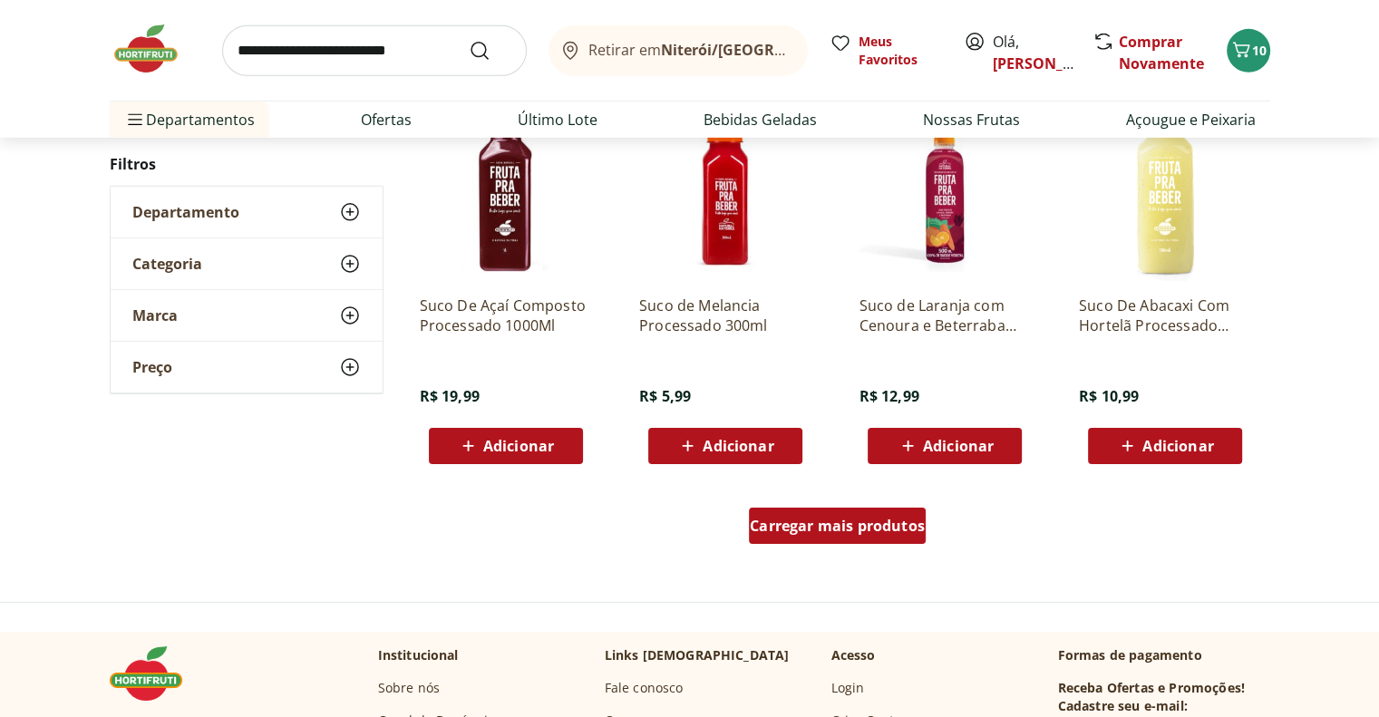
click at [848, 539] on div "Carregar mais produtos" at bounding box center [837, 526] width 177 height 36
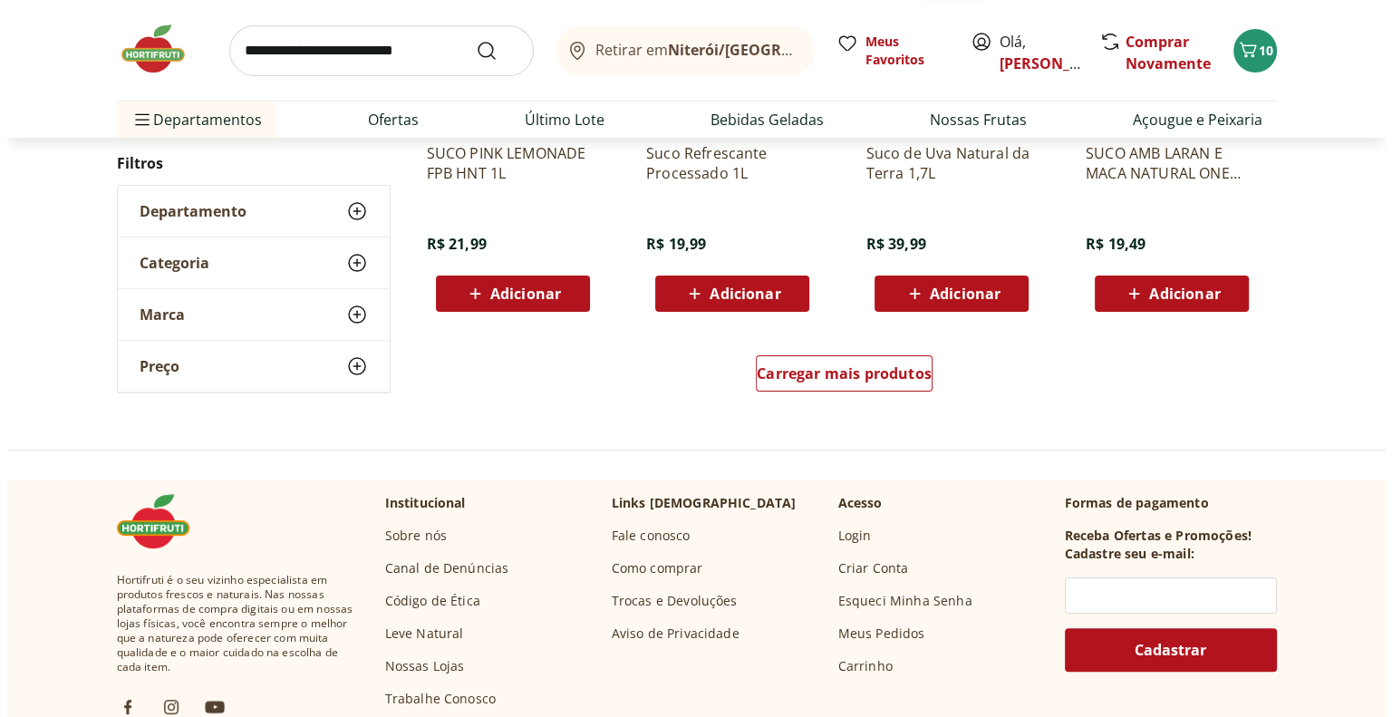
scroll to position [7252, 0]
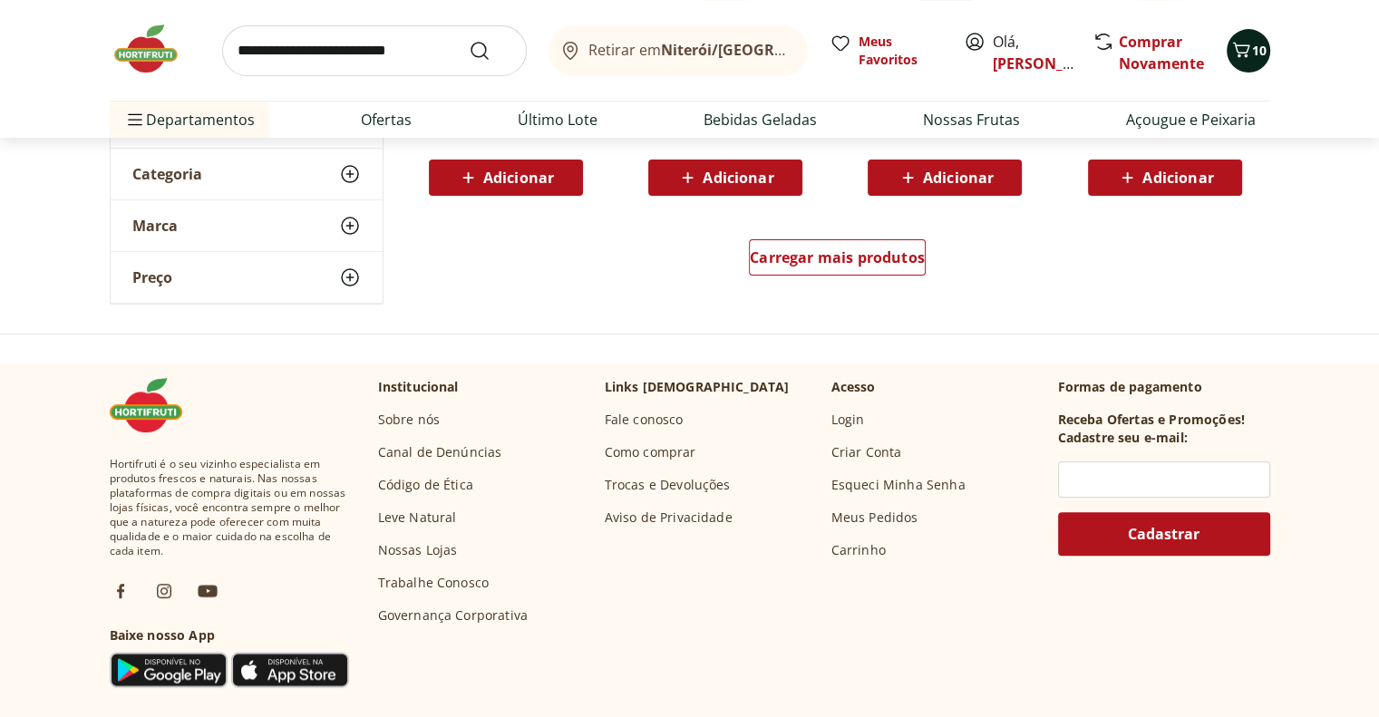
click at [1239, 43] on icon "Carrinho" at bounding box center [1241, 50] width 22 height 22
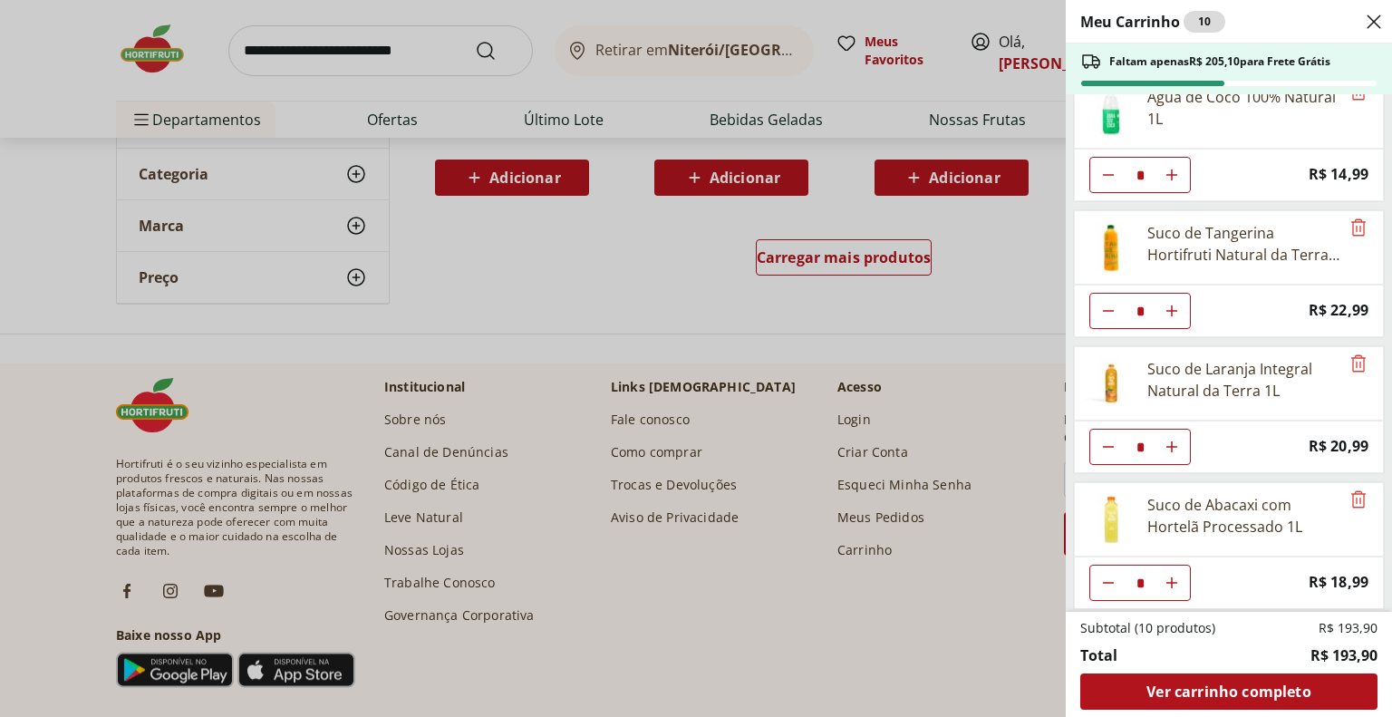
scroll to position [29, 0]
click at [1253, 688] on span "Ver carrinho completo" at bounding box center [1229, 691] width 164 height 15
